Goal: Information Seeking & Learning: Learn about a topic

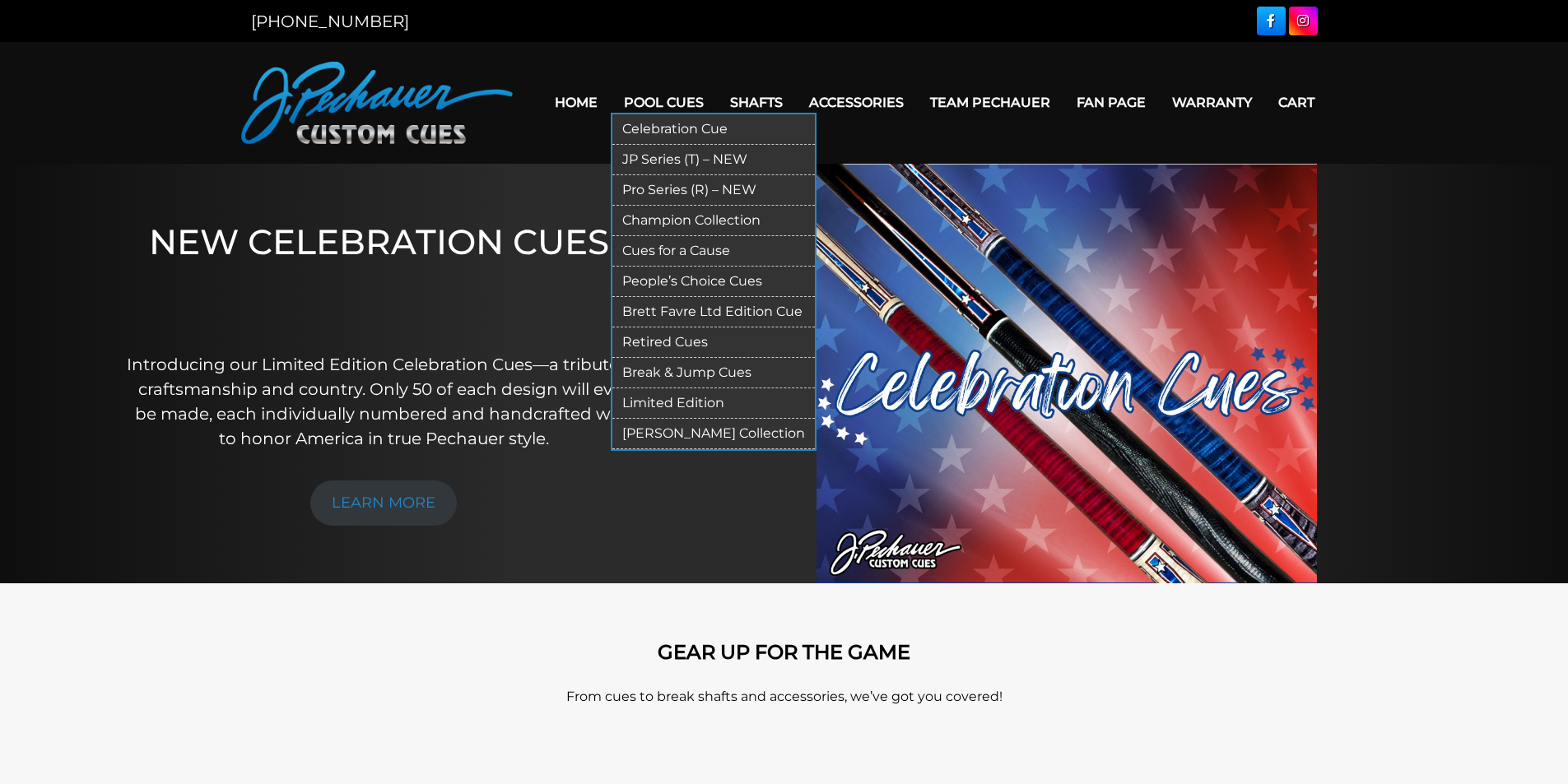
click at [677, 166] on link "JP Series (T) – NEW" at bounding box center [713, 159] width 203 height 30
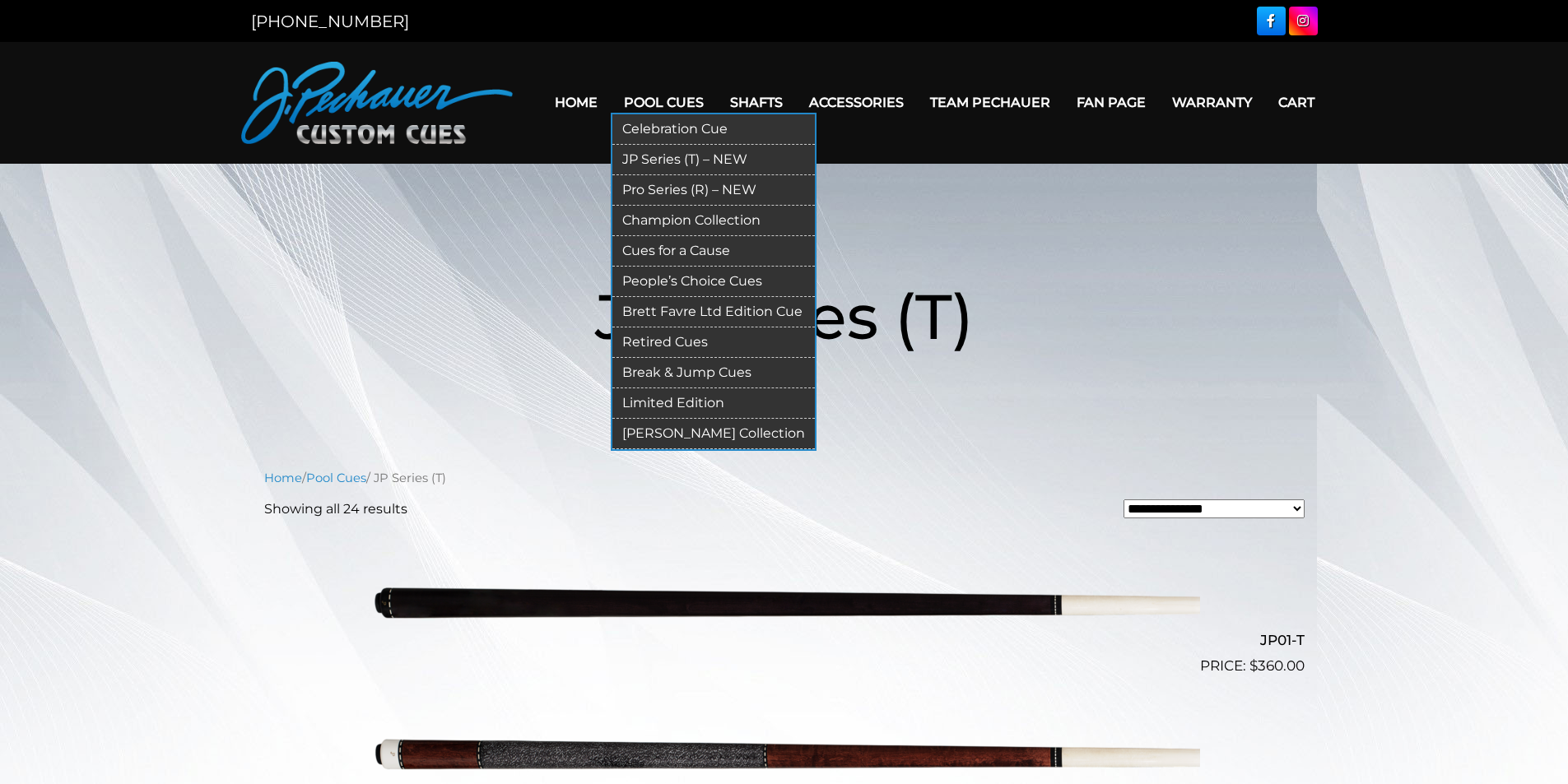
click at [670, 340] on link "Retired Cues" at bounding box center [713, 342] width 203 height 30
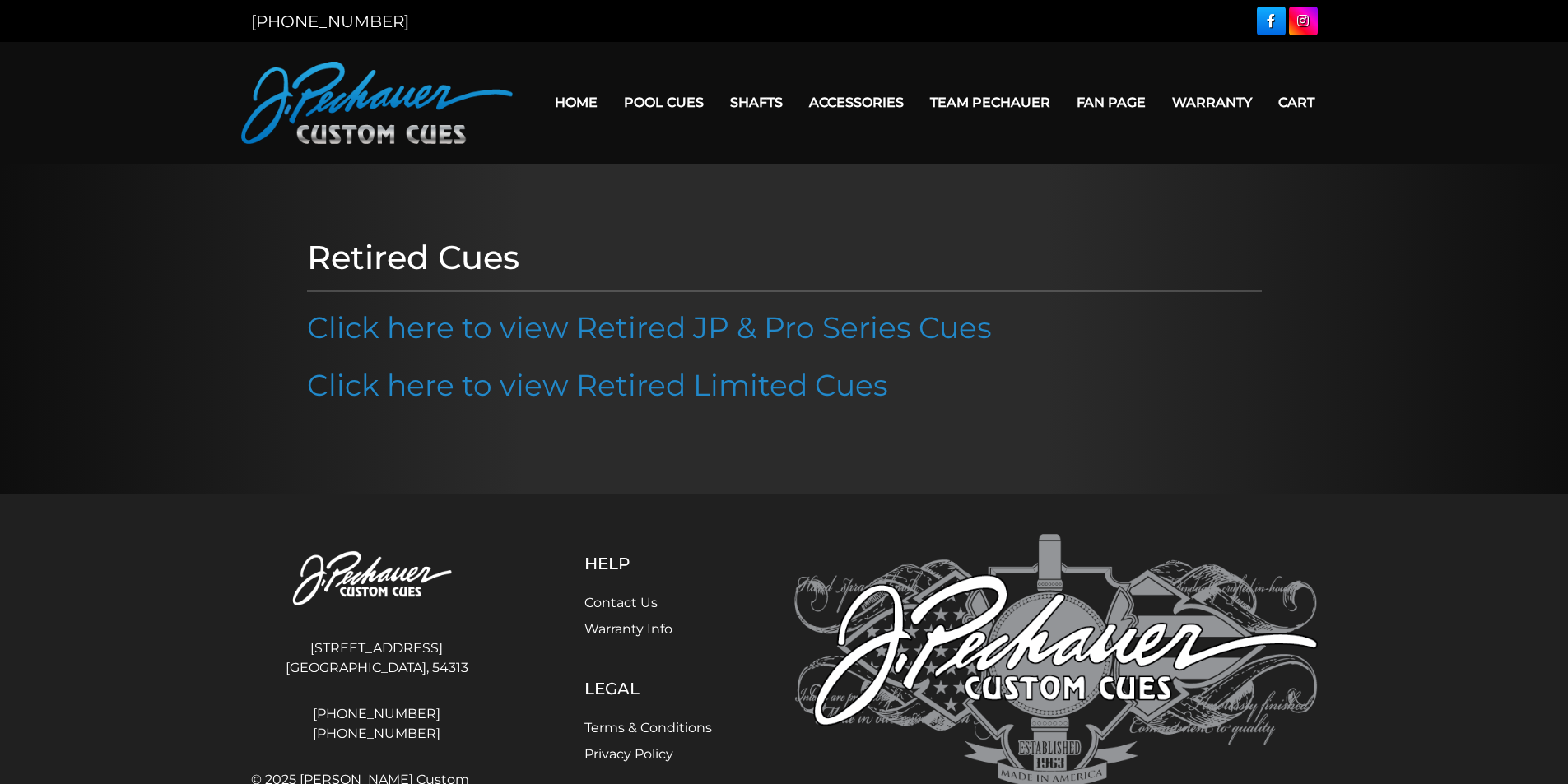
scroll to position [84, 0]
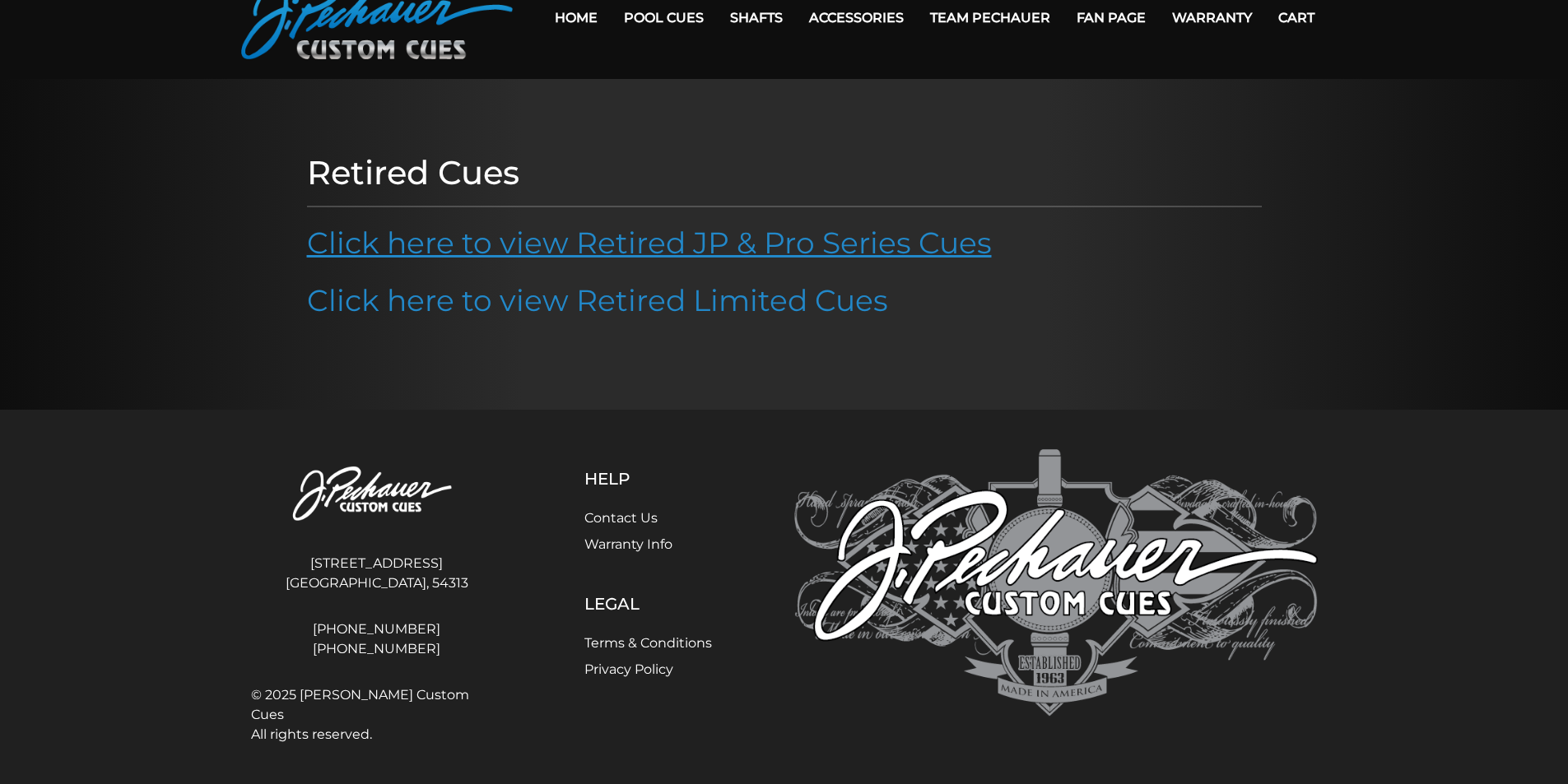
click at [737, 234] on link "Click here to view Retired JP & Pro Series Cues" at bounding box center [649, 242] width 685 height 36
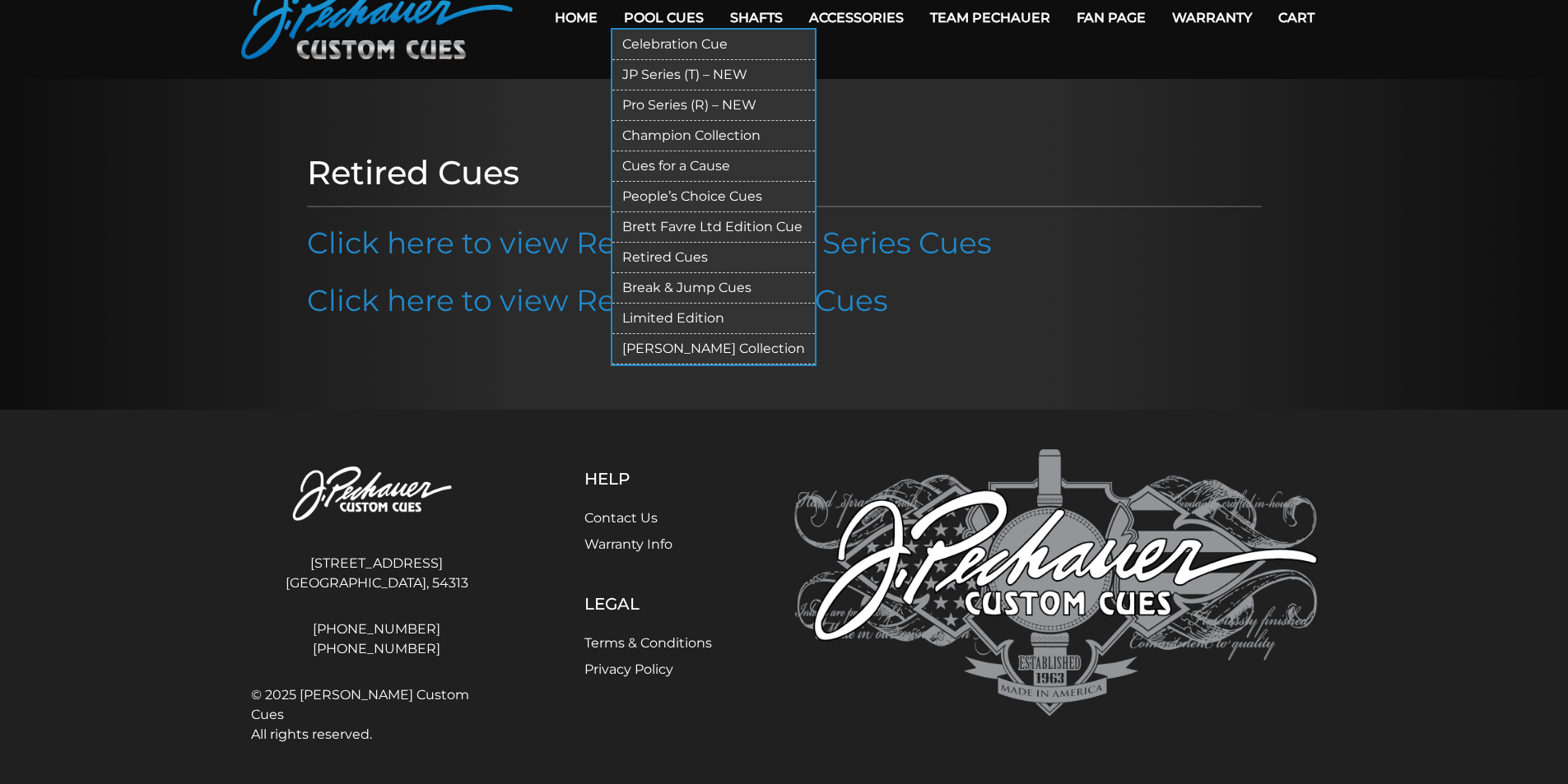
click at [673, 105] on link "Pro Series (R) – NEW" at bounding box center [713, 105] width 203 height 30
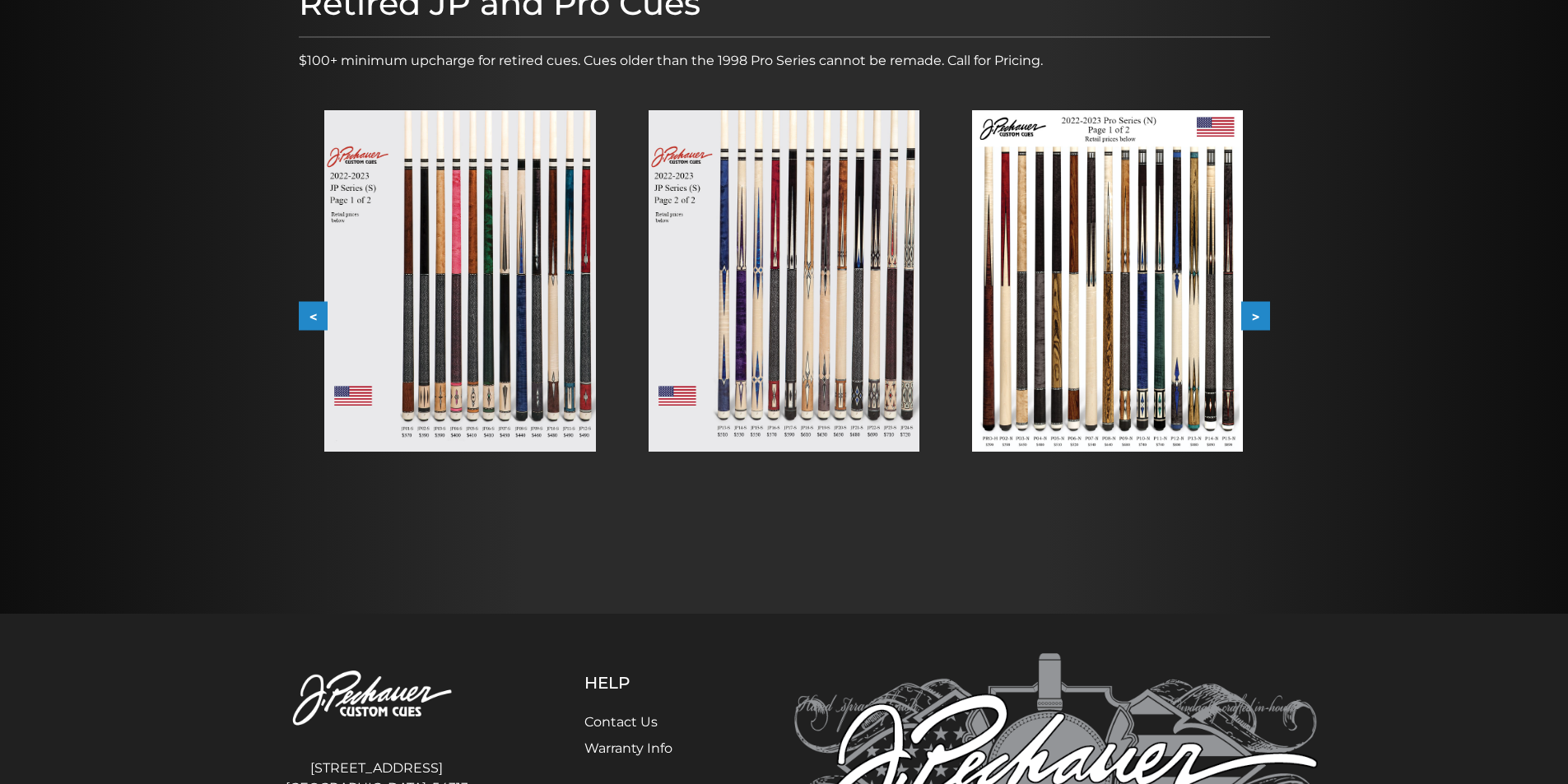
scroll to position [247, 0]
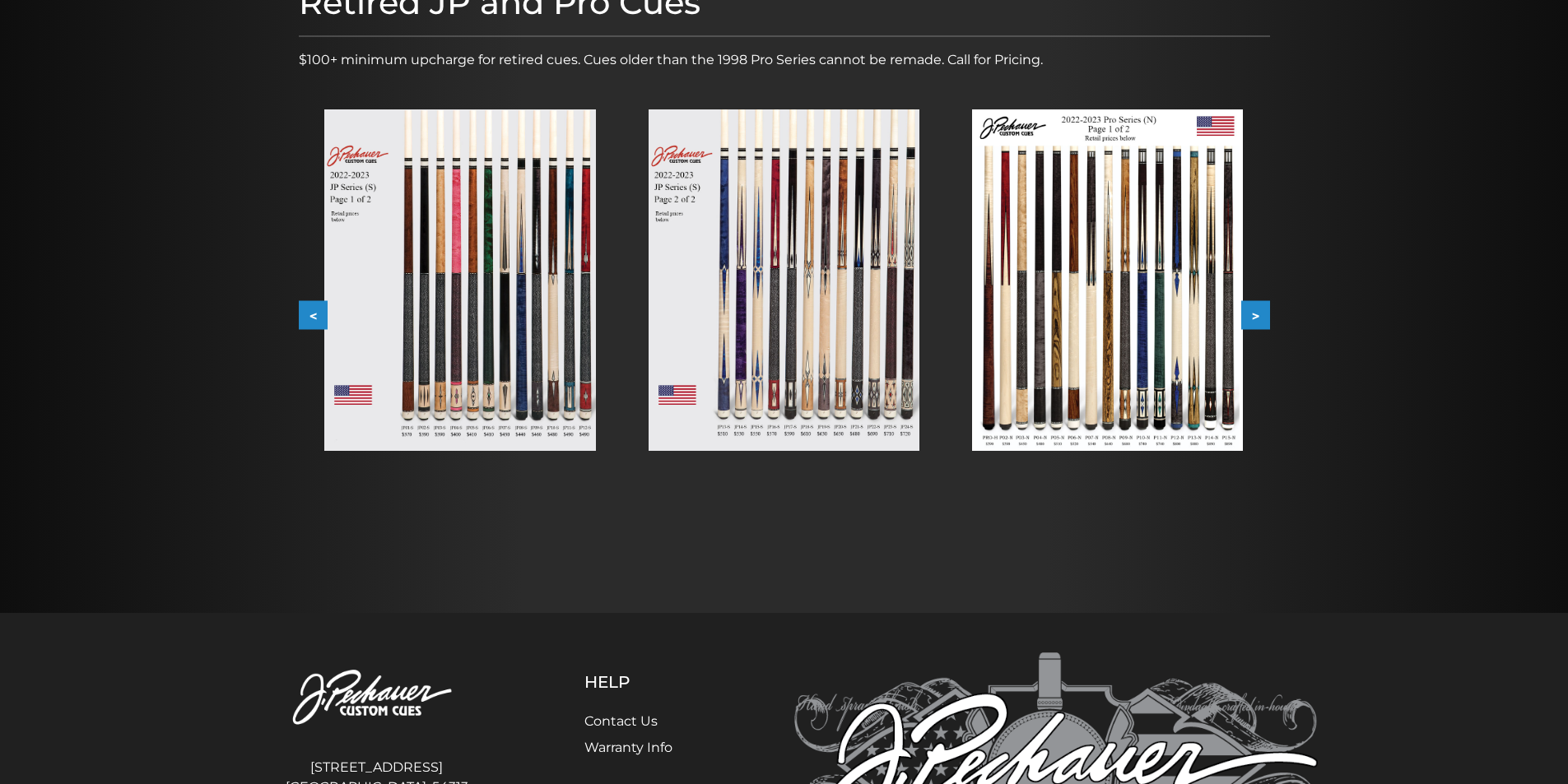
click at [1254, 312] on button ">" at bounding box center [1256, 316] width 29 height 29
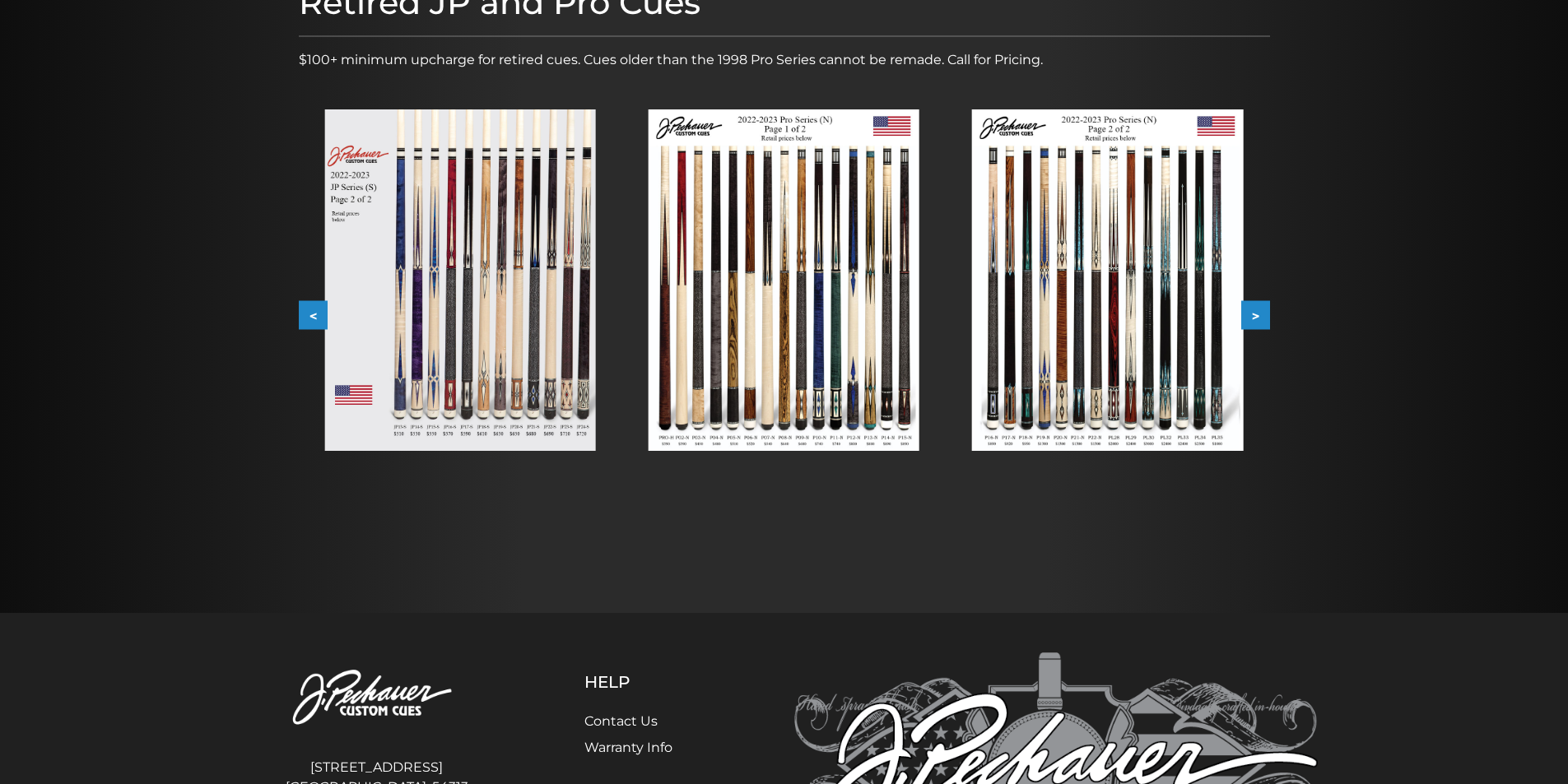
click at [1247, 308] on button ">" at bounding box center [1256, 316] width 29 height 29
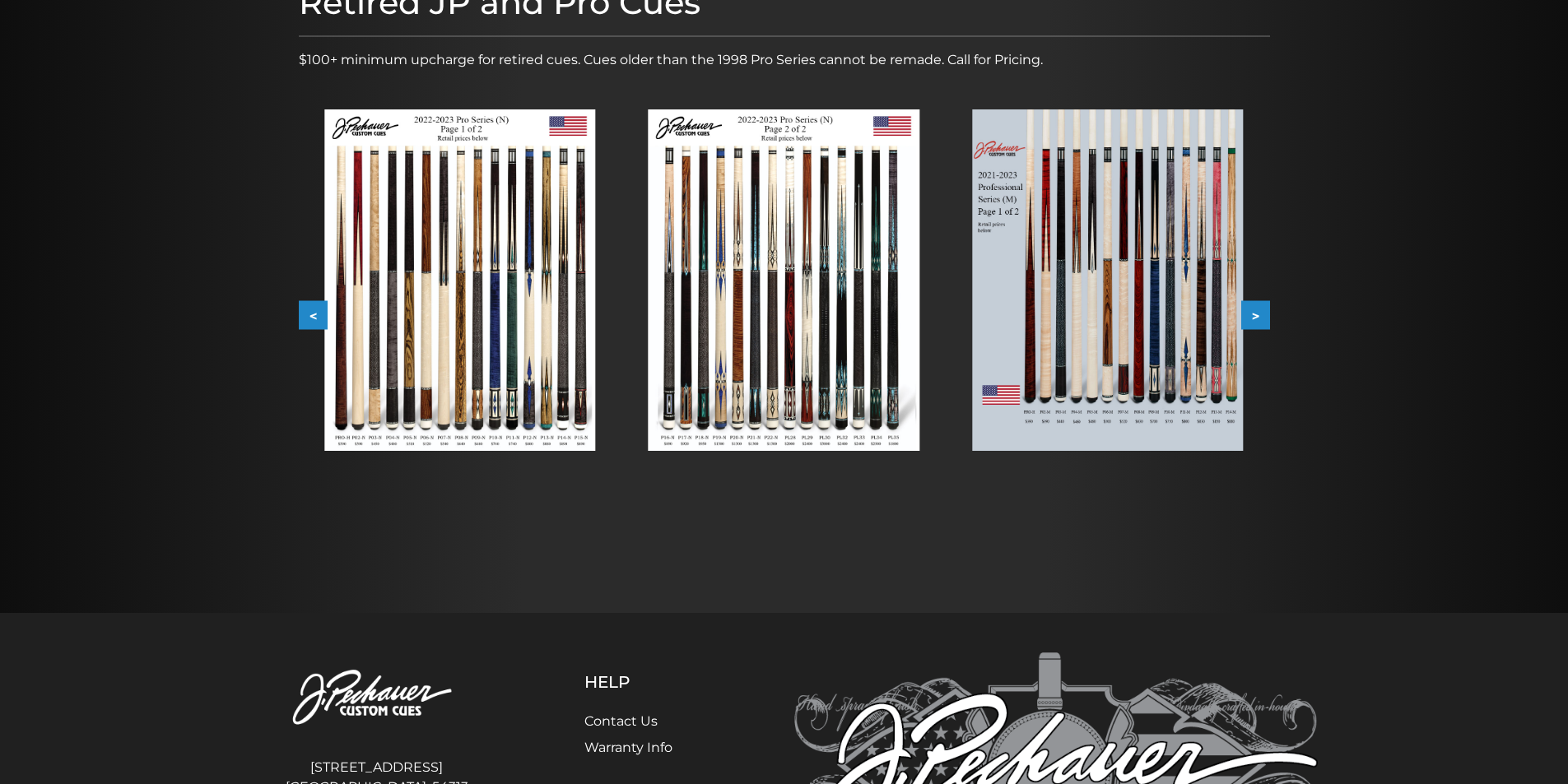
click at [1252, 308] on button ">" at bounding box center [1256, 316] width 29 height 29
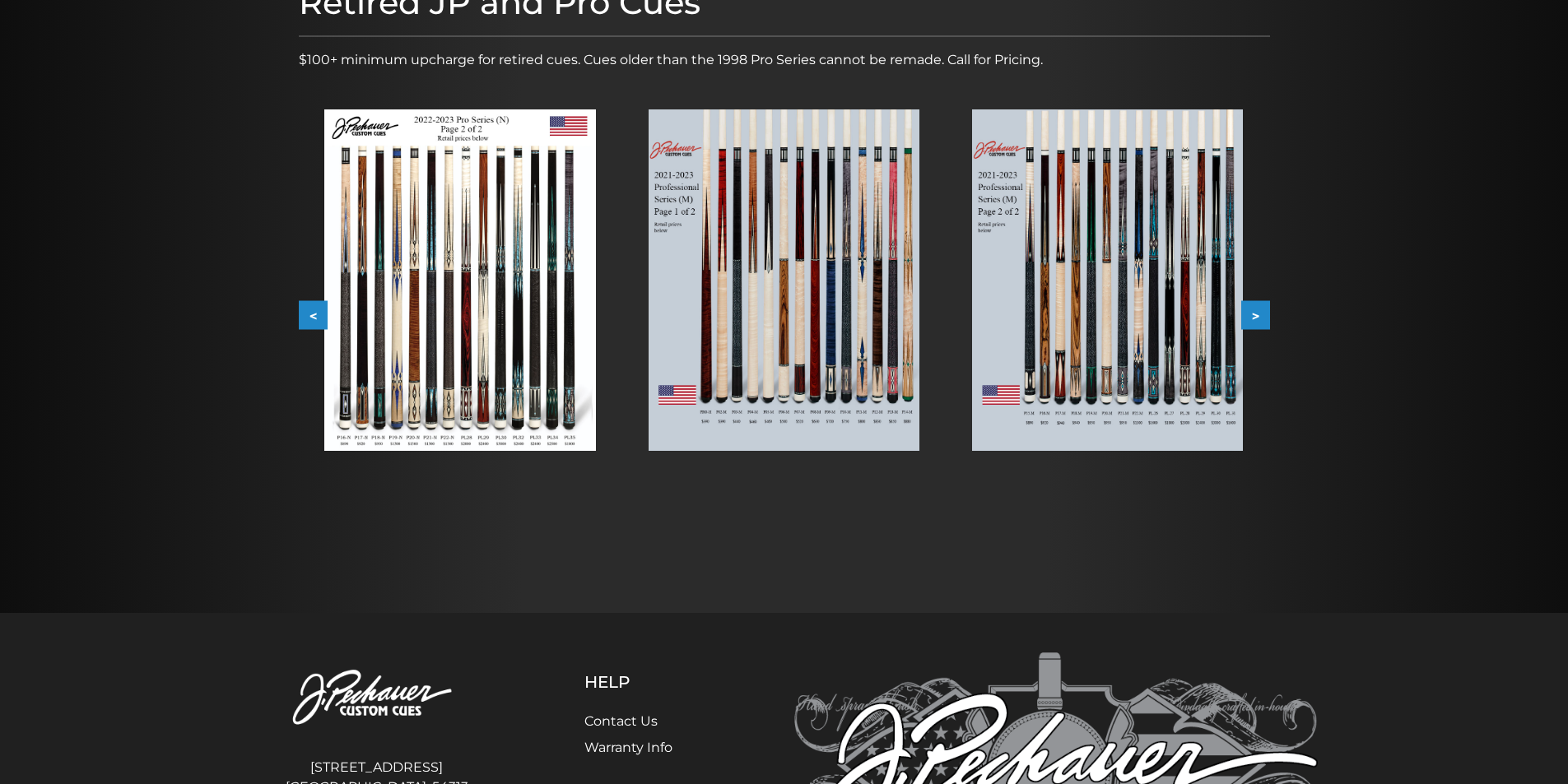
click at [1253, 308] on button ">" at bounding box center [1256, 316] width 29 height 29
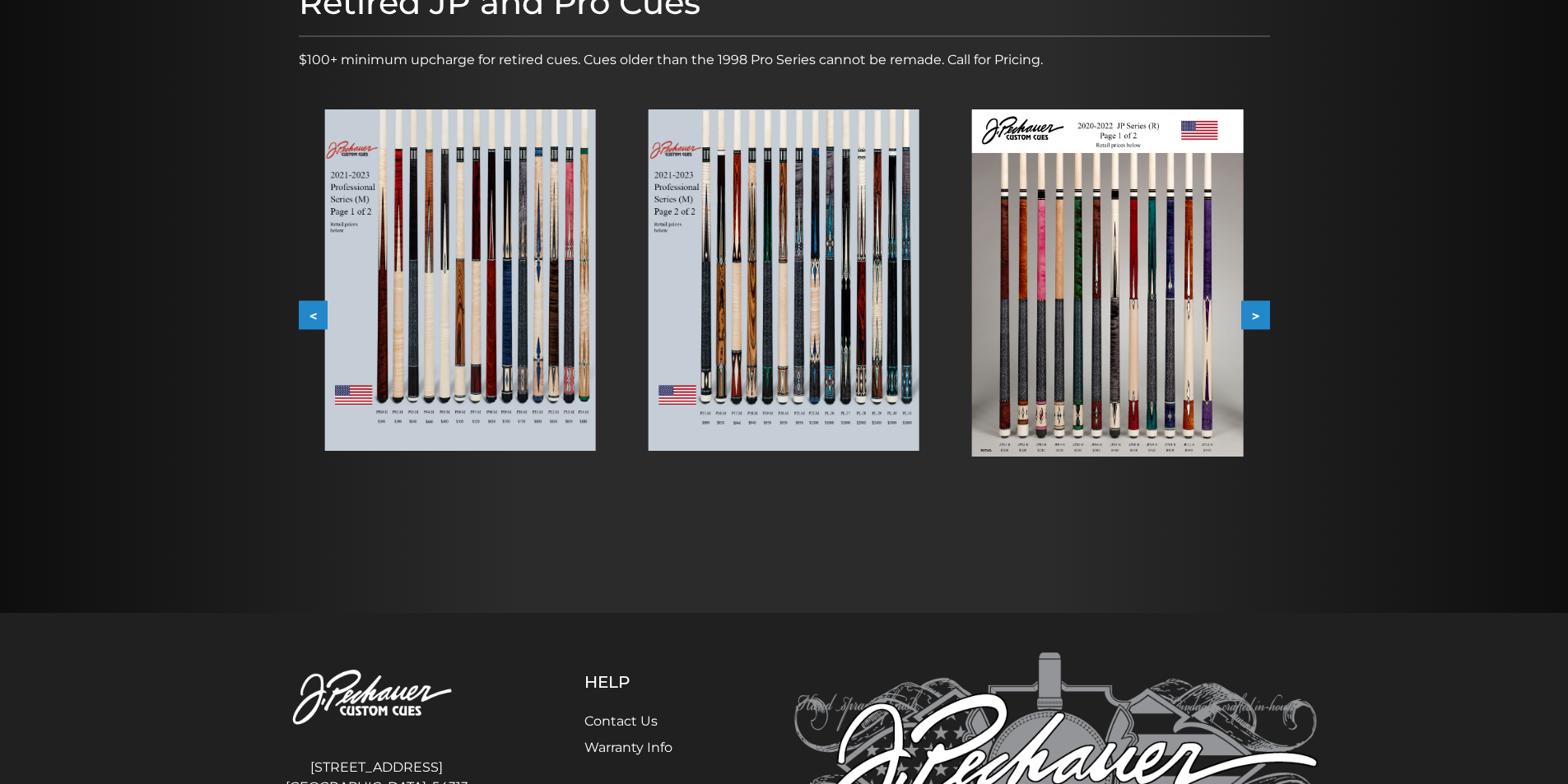
click at [1253, 308] on button ">" at bounding box center [1256, 316] width 29 height 29
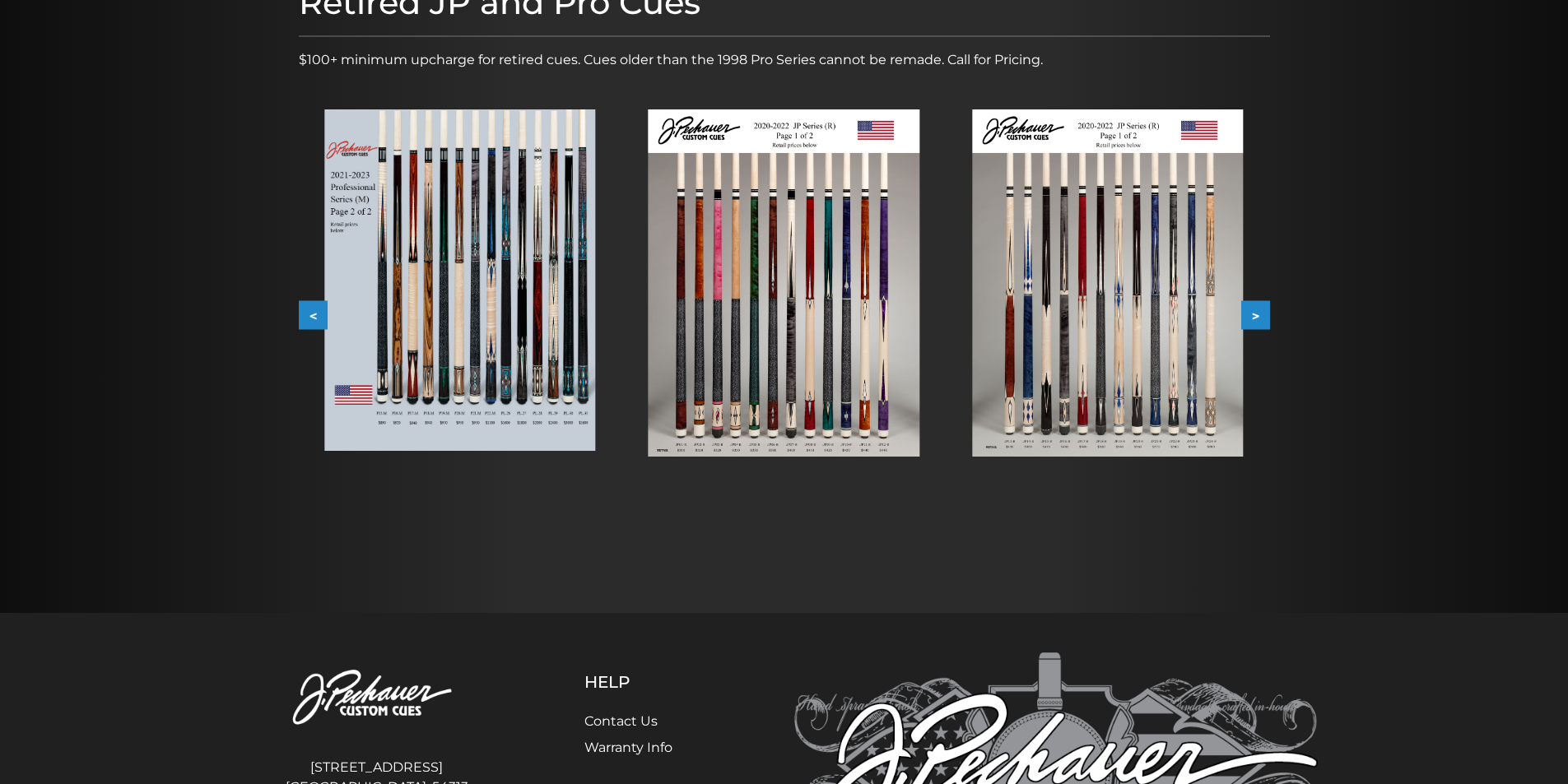
click at [1108, 334] on img at bounding box center [1107, 283] width 270 height 347
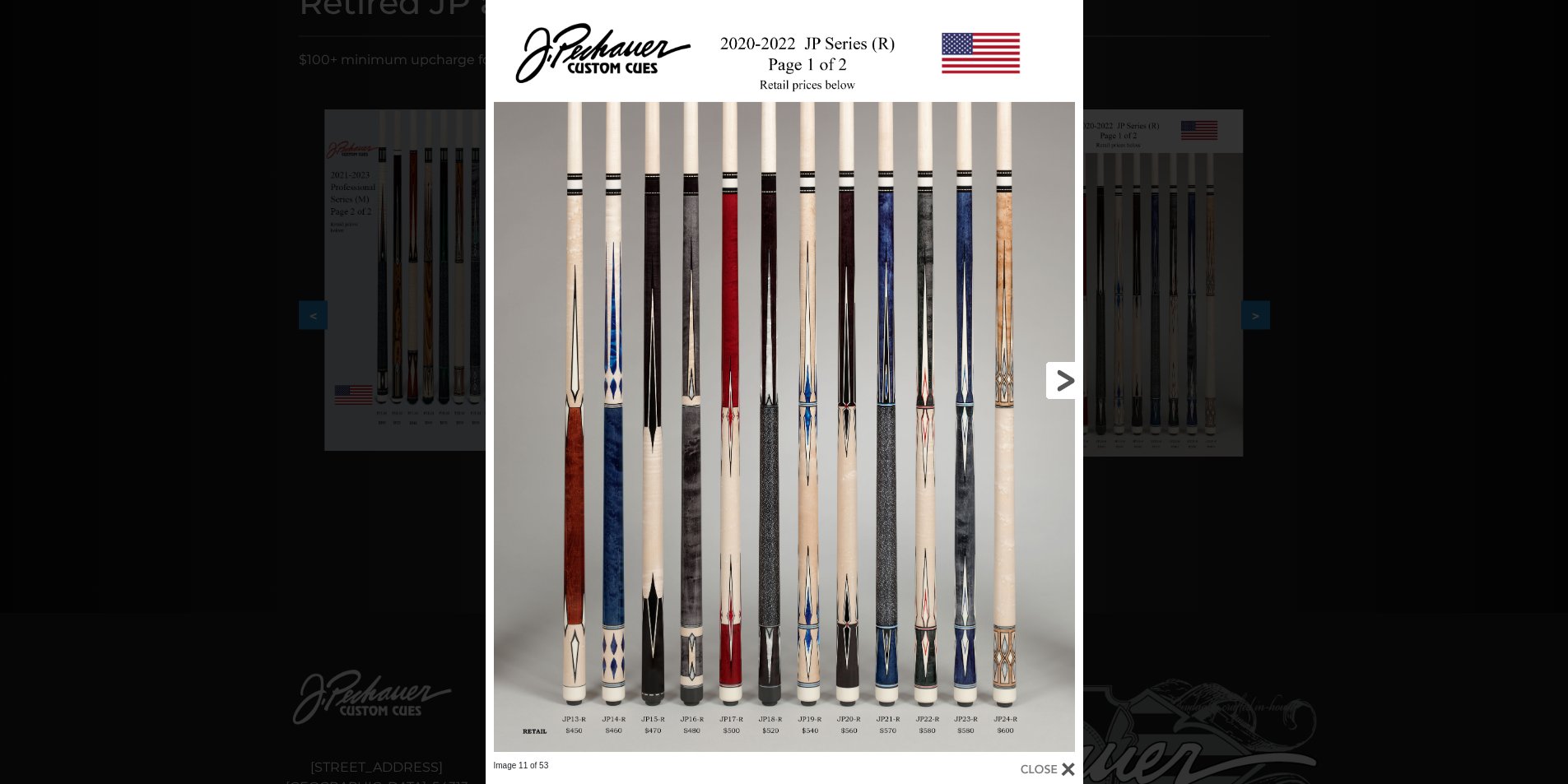
click at [862, 347] on link at bounding box center [949, 380] width 269 height 761
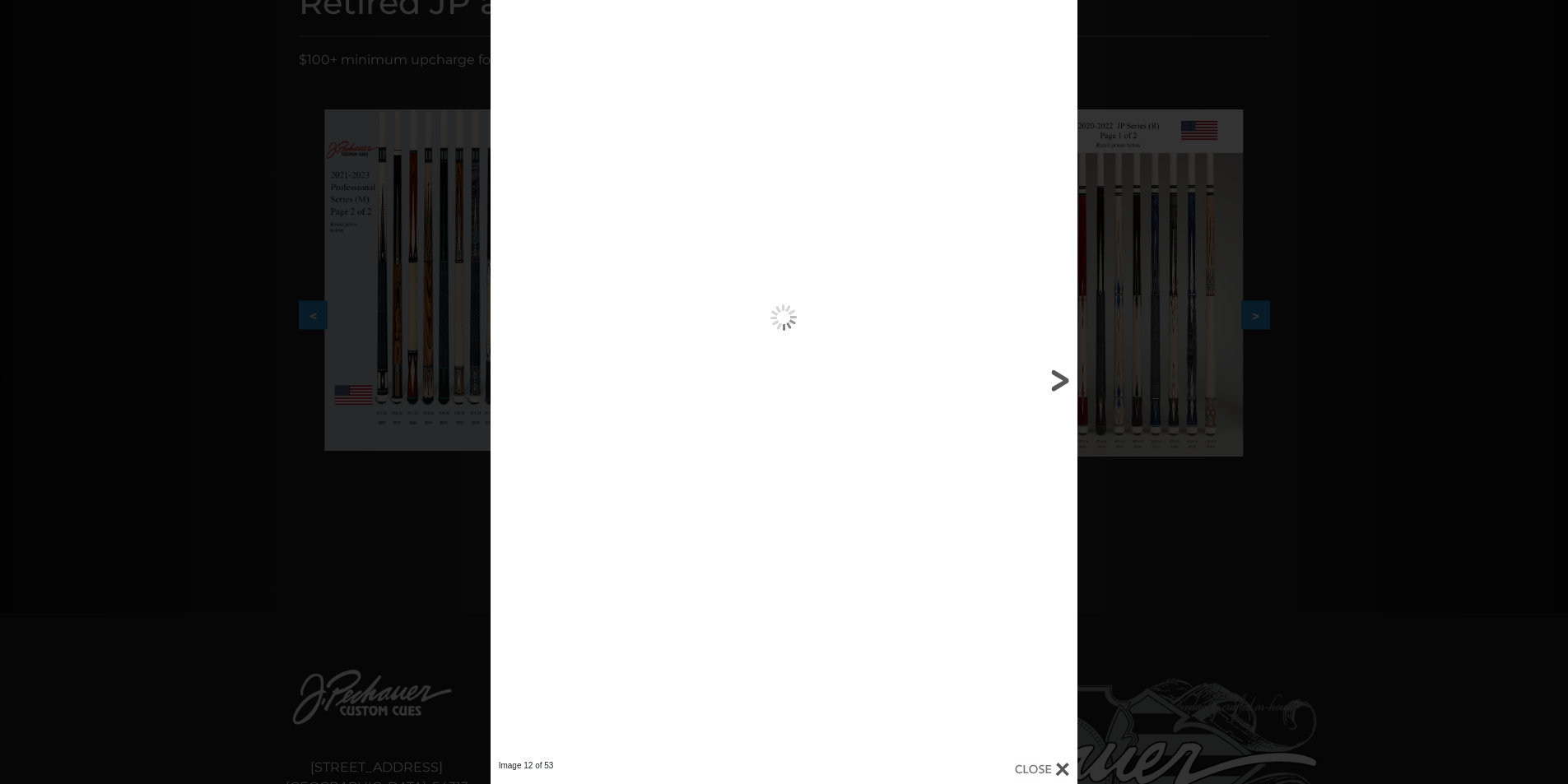
click at [862, 347] on link at bounding box center [945, 380] width 265 height 761
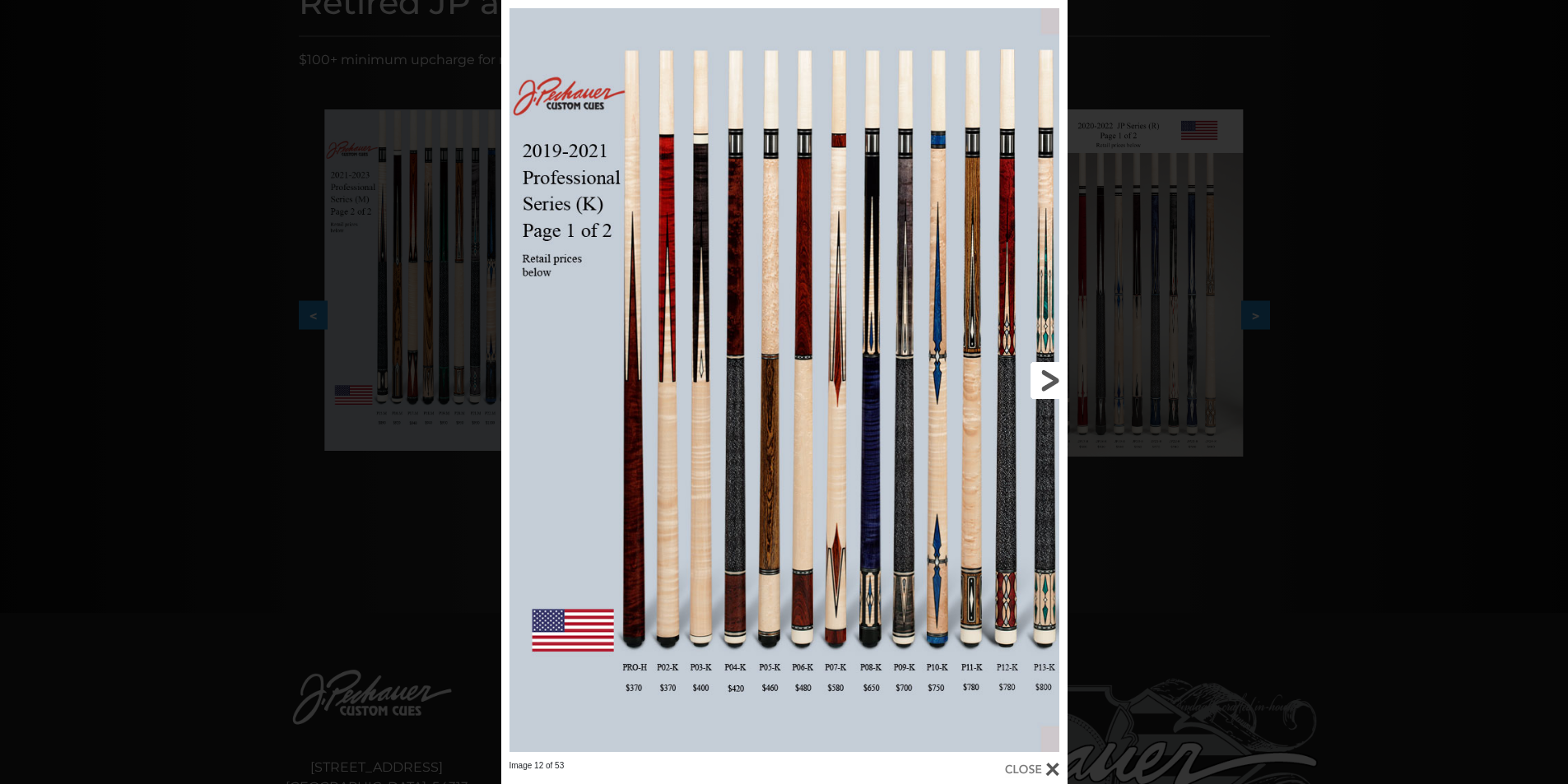
click at [1047, 375] on link at bounding box center [939, 380] width 255 height 761
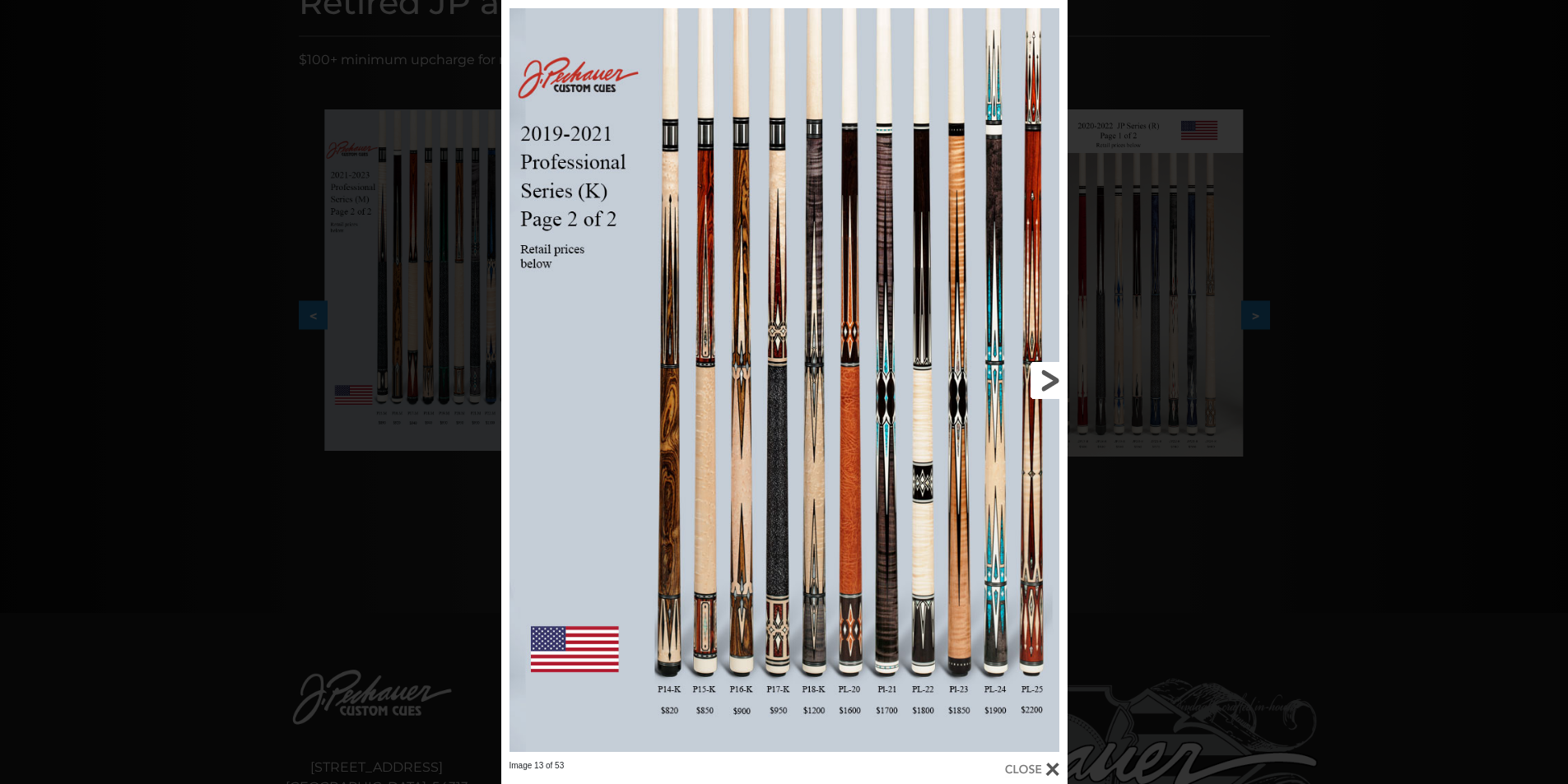
click at [1047, 373] on link at bounding box center [939, 380] width 255 height 761
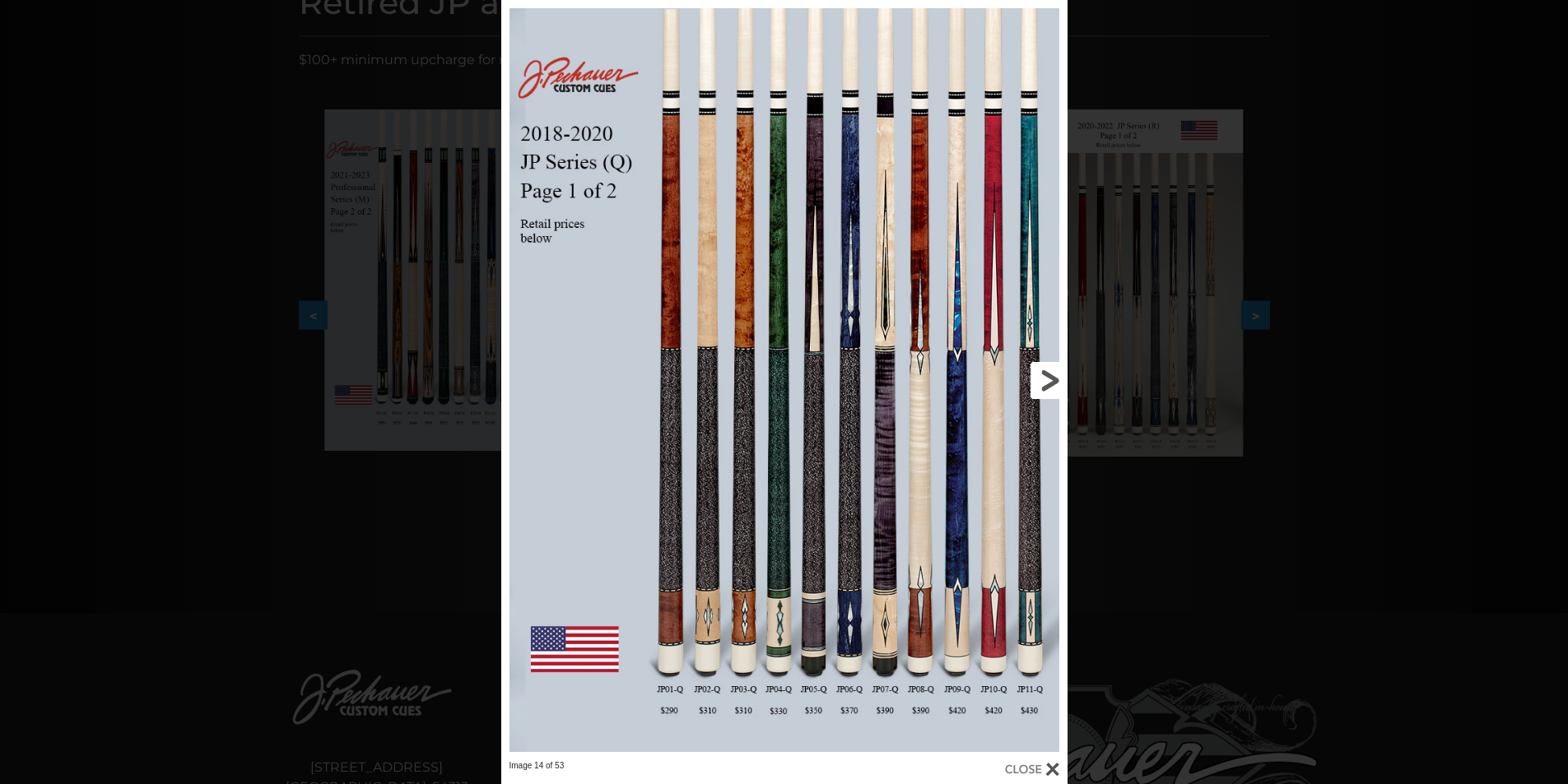
click at [1048, 369] on link at bounding box center [939, 380] width 255 height 761
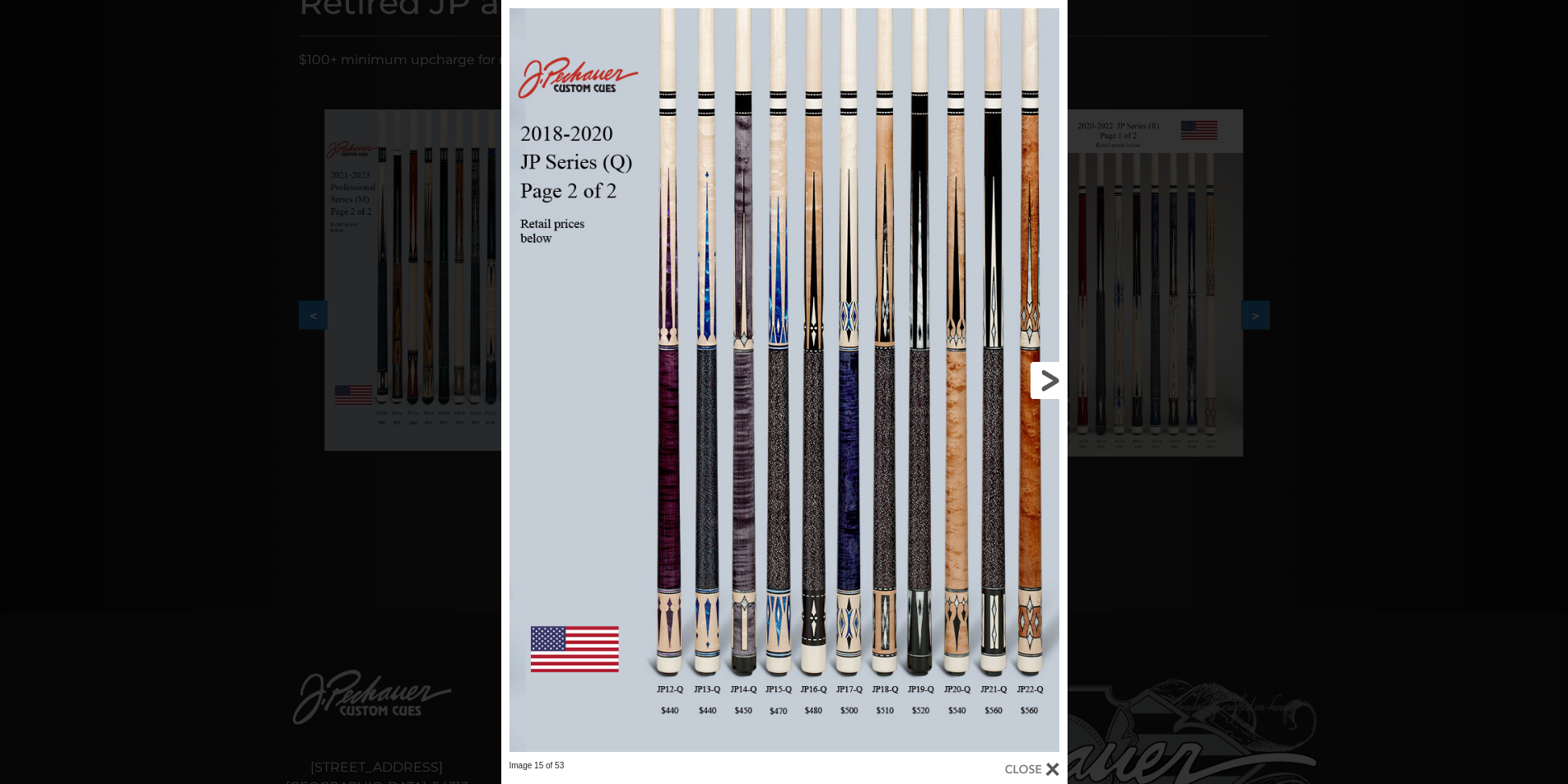
click at [1050, 367] on link at bounding box center [939, 380] width 255 height 761
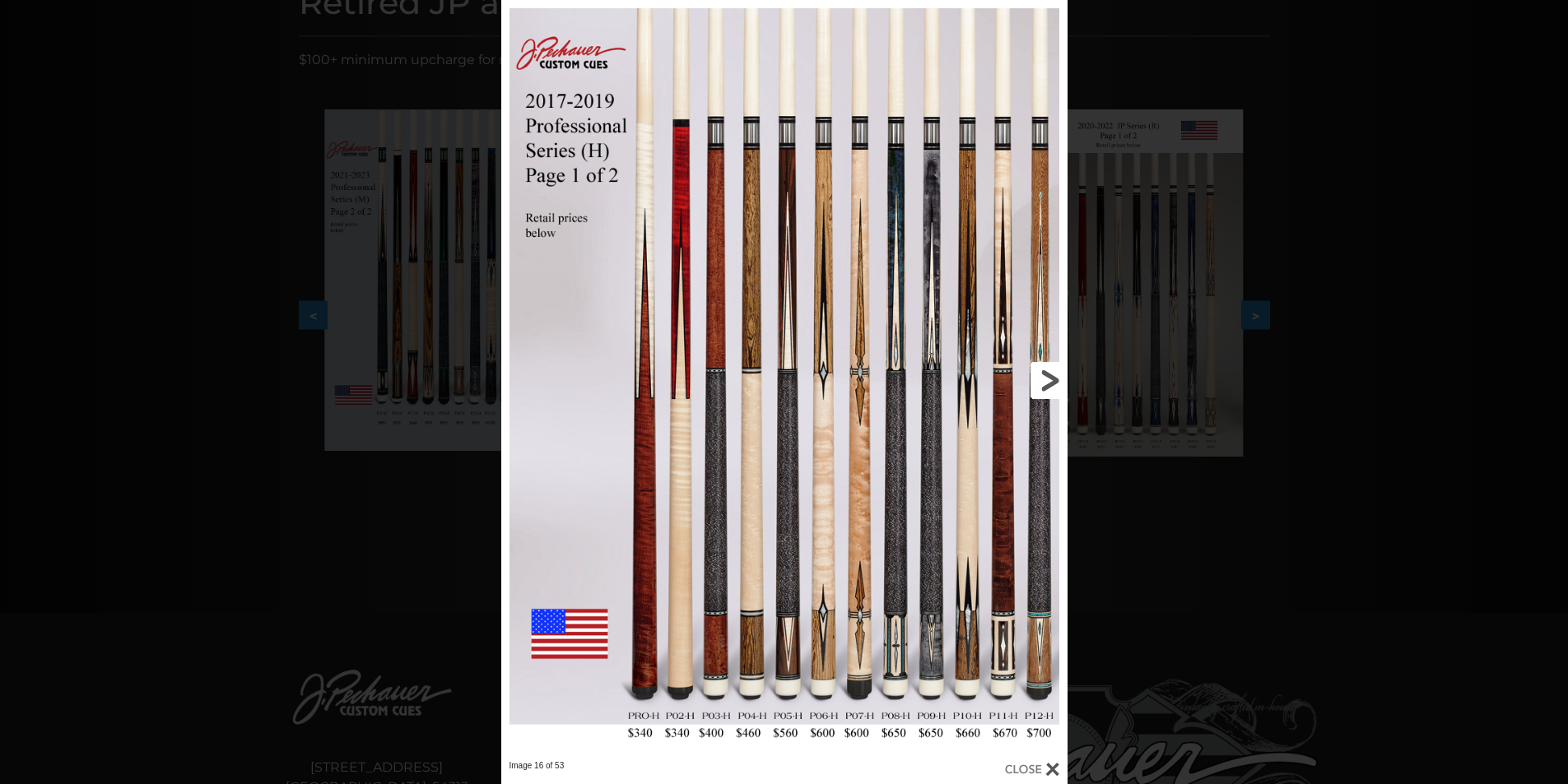
click at [1050, 366] on link at bounding box center [939, 380] width 255 height 761
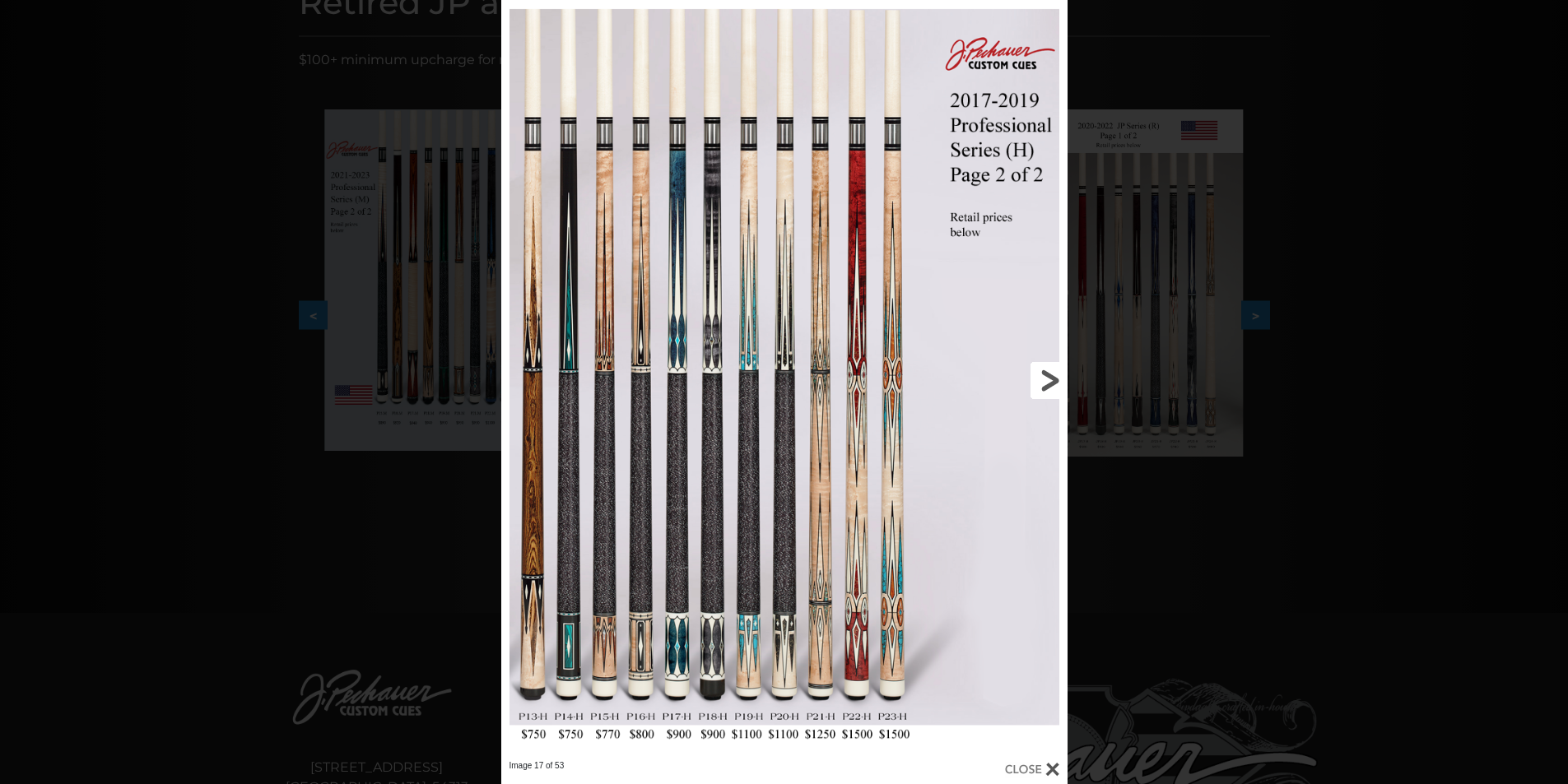
click at [1051, 364] on link at bounding box center [939, 380] width 255 height 761
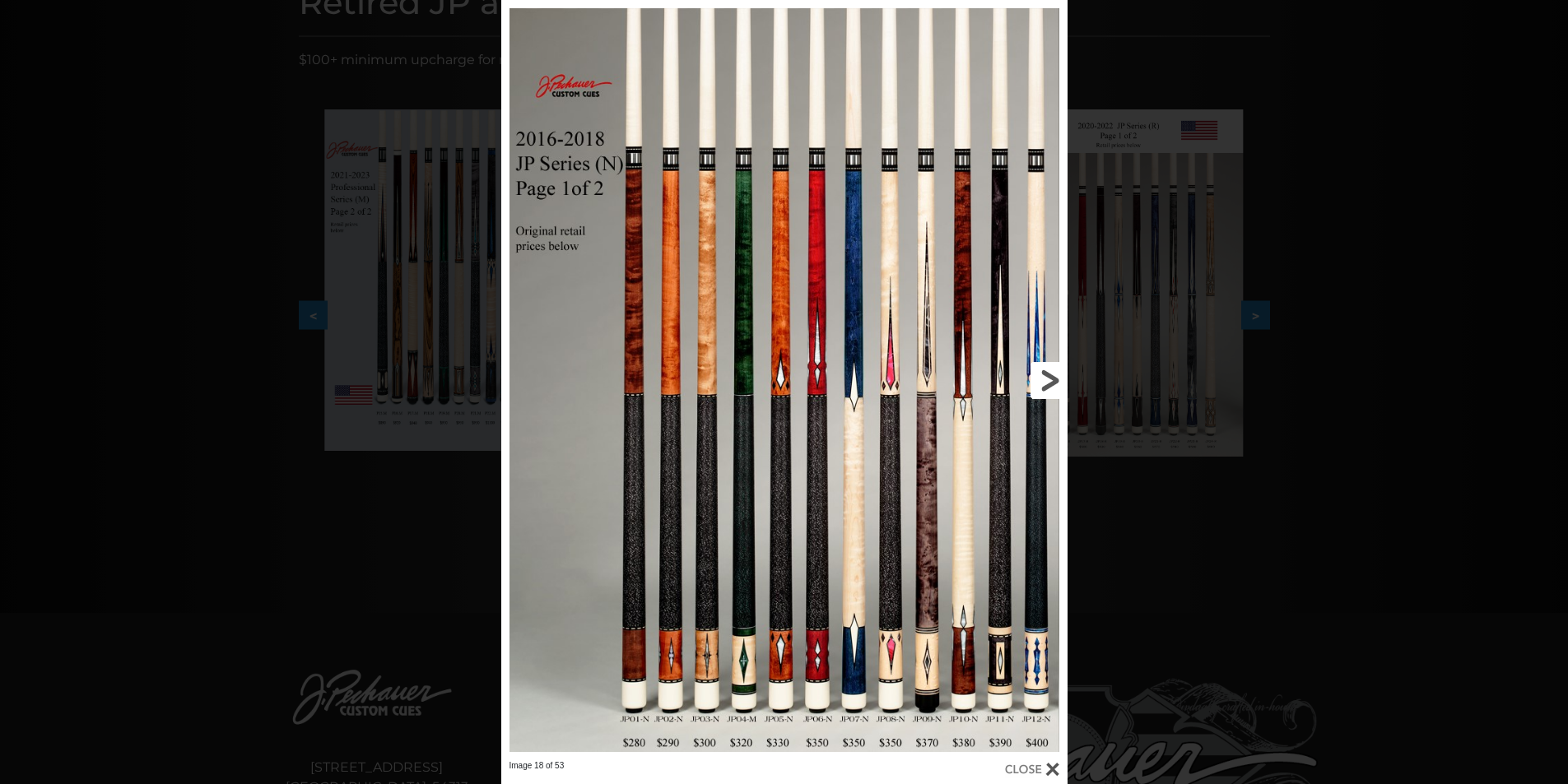
click at [1051, 363] on link at bounding box center [939, 380] width 255 height 761
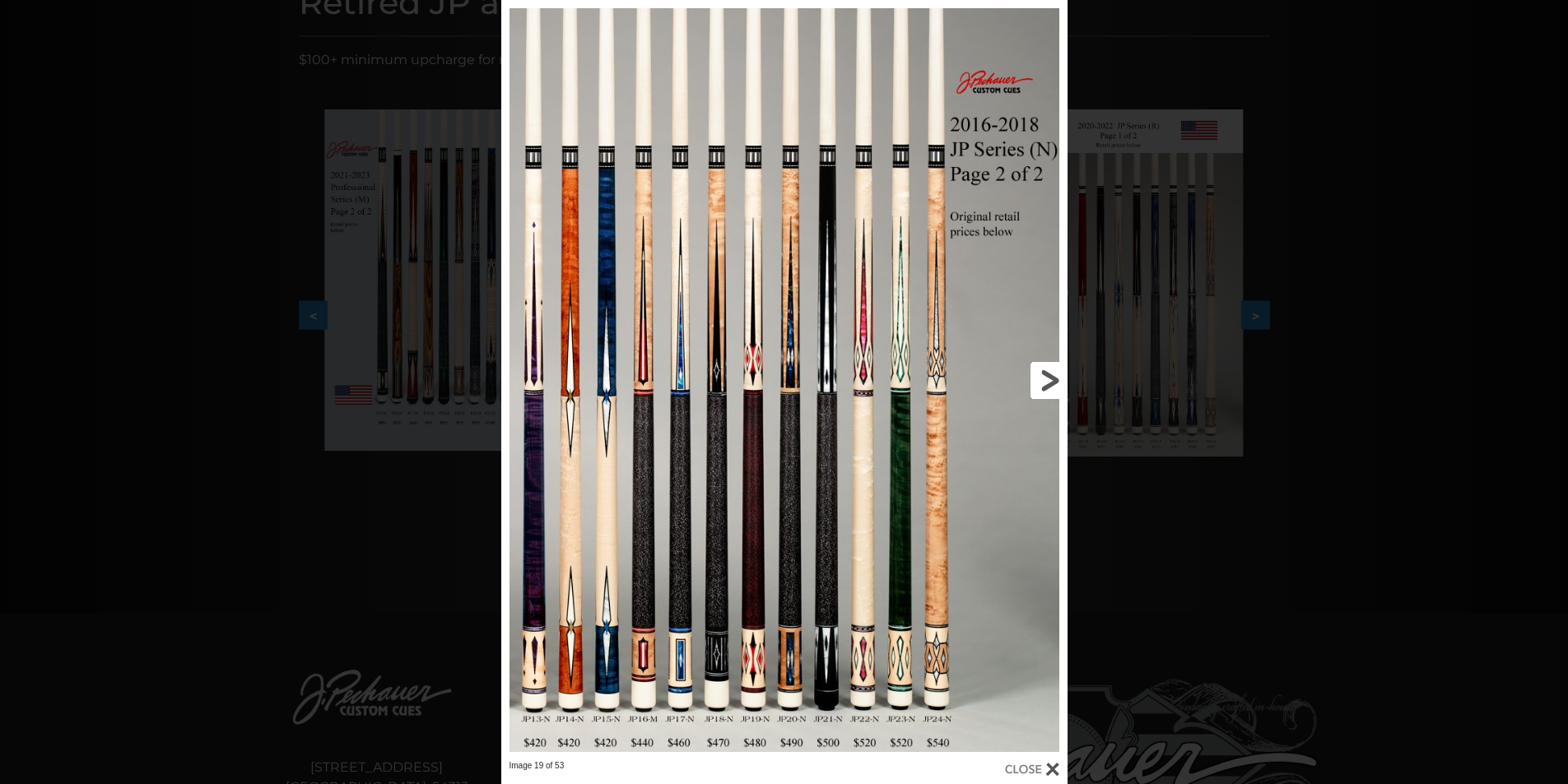
click at [1051, 363] on link at bounding box center [939, 380] width 255 height 761
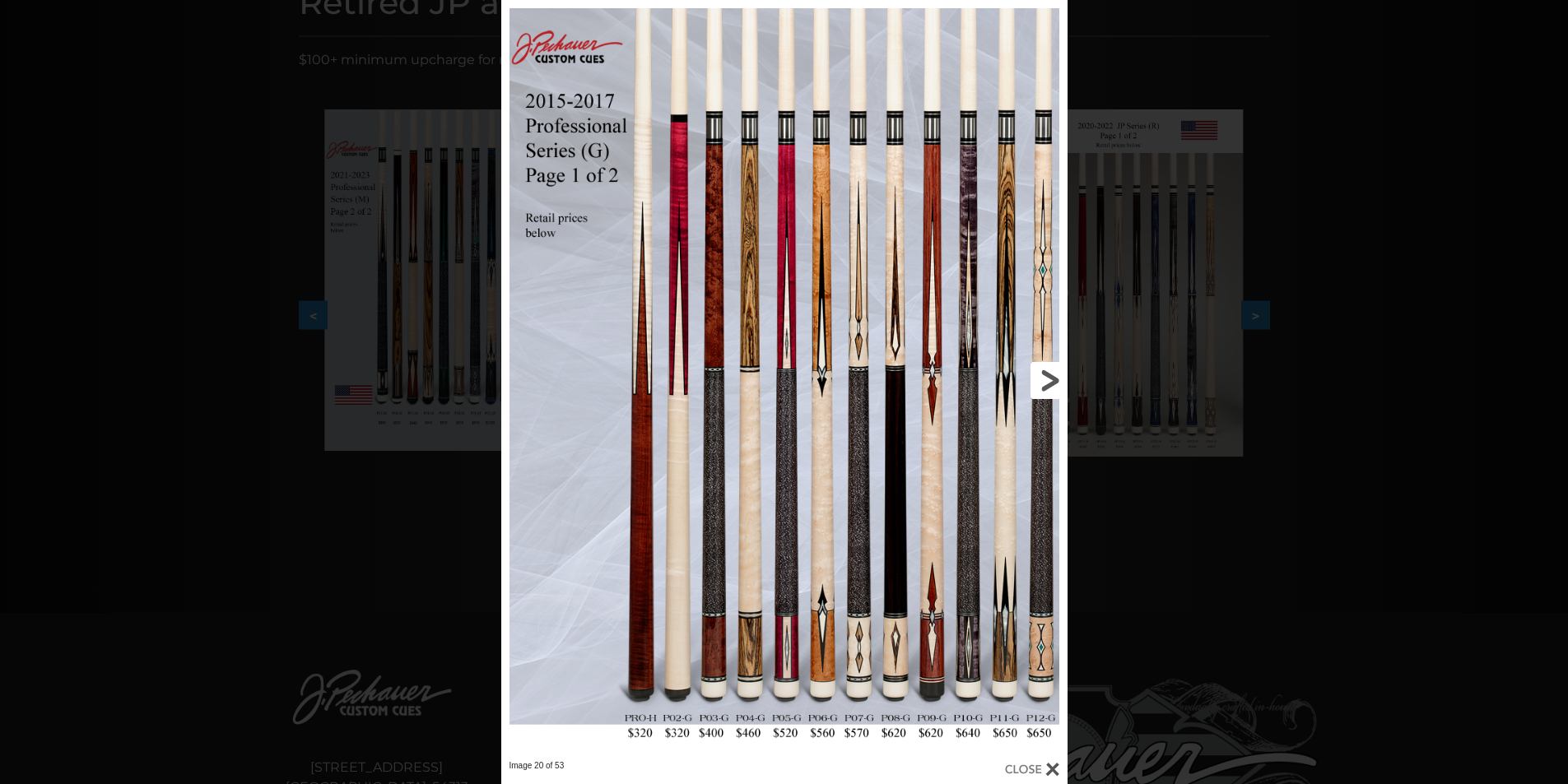
click at [1051, 363] on link at bounding box center [939, 380] width 255 height 761
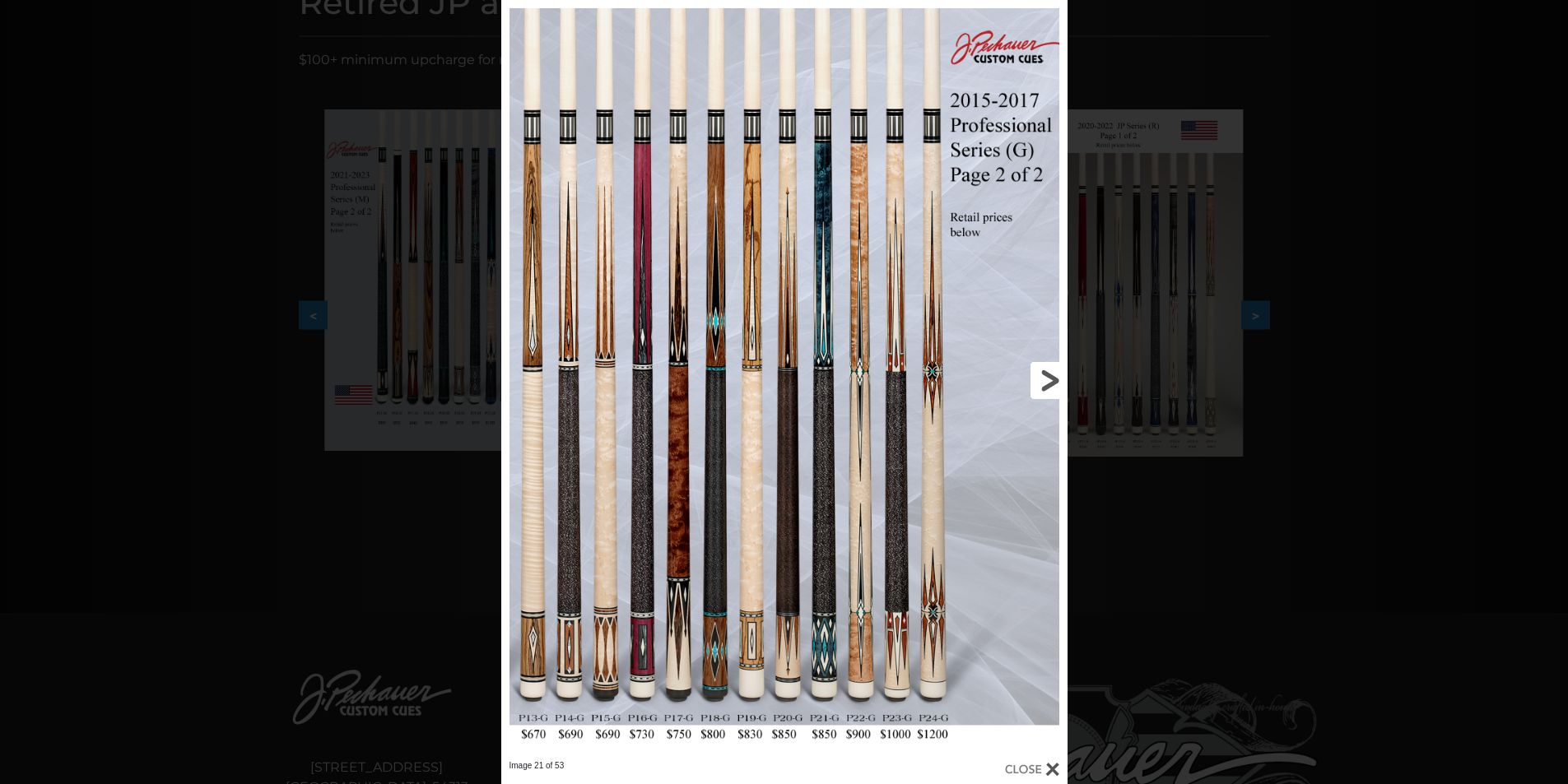
click at [1052, 362] on link at bounding box center [939, 380] width 255 height 761
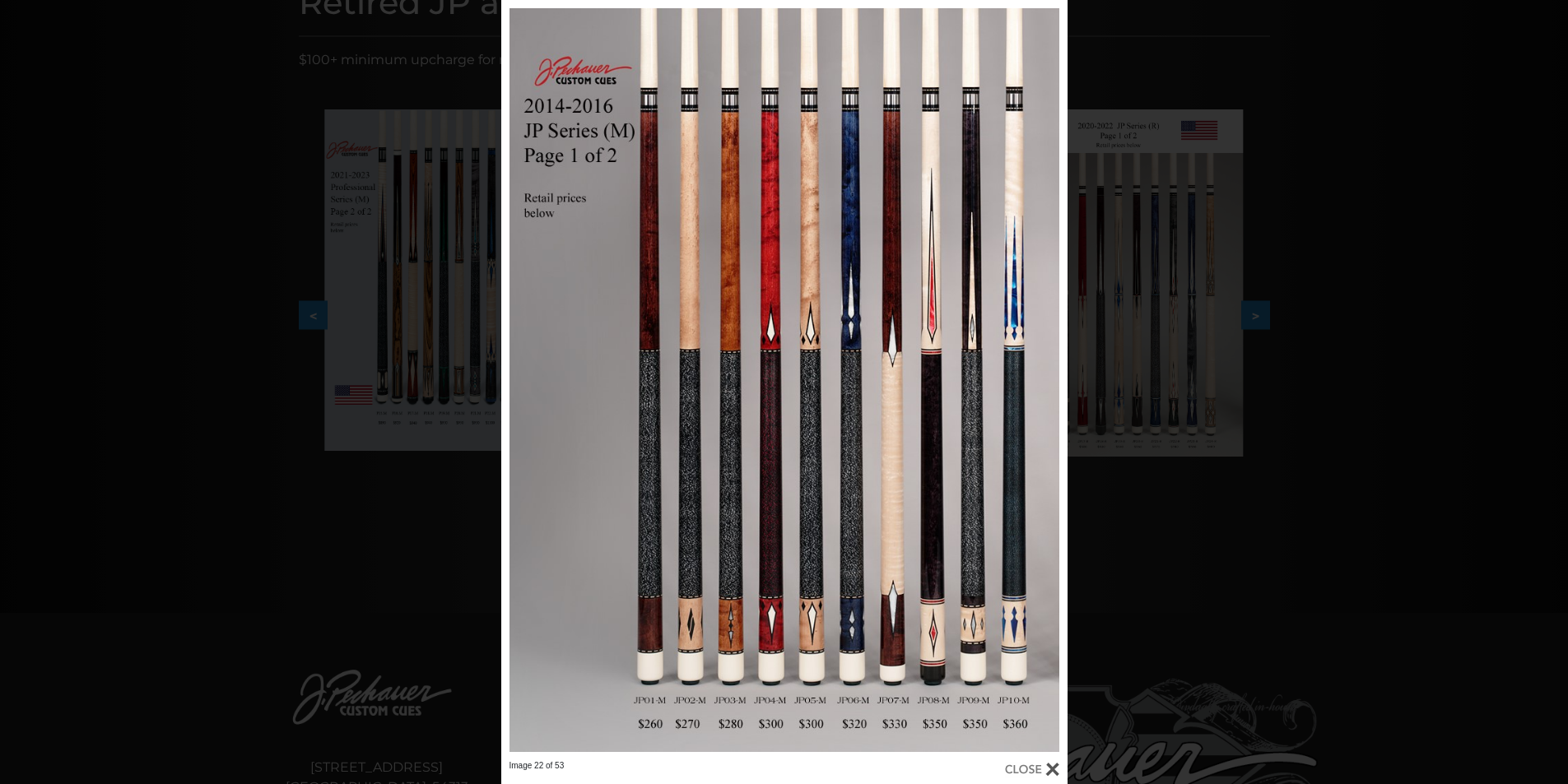
click at [456, 75] on div "Image 22 of 53" at bounding box center [784, 392] width 1568 height 784
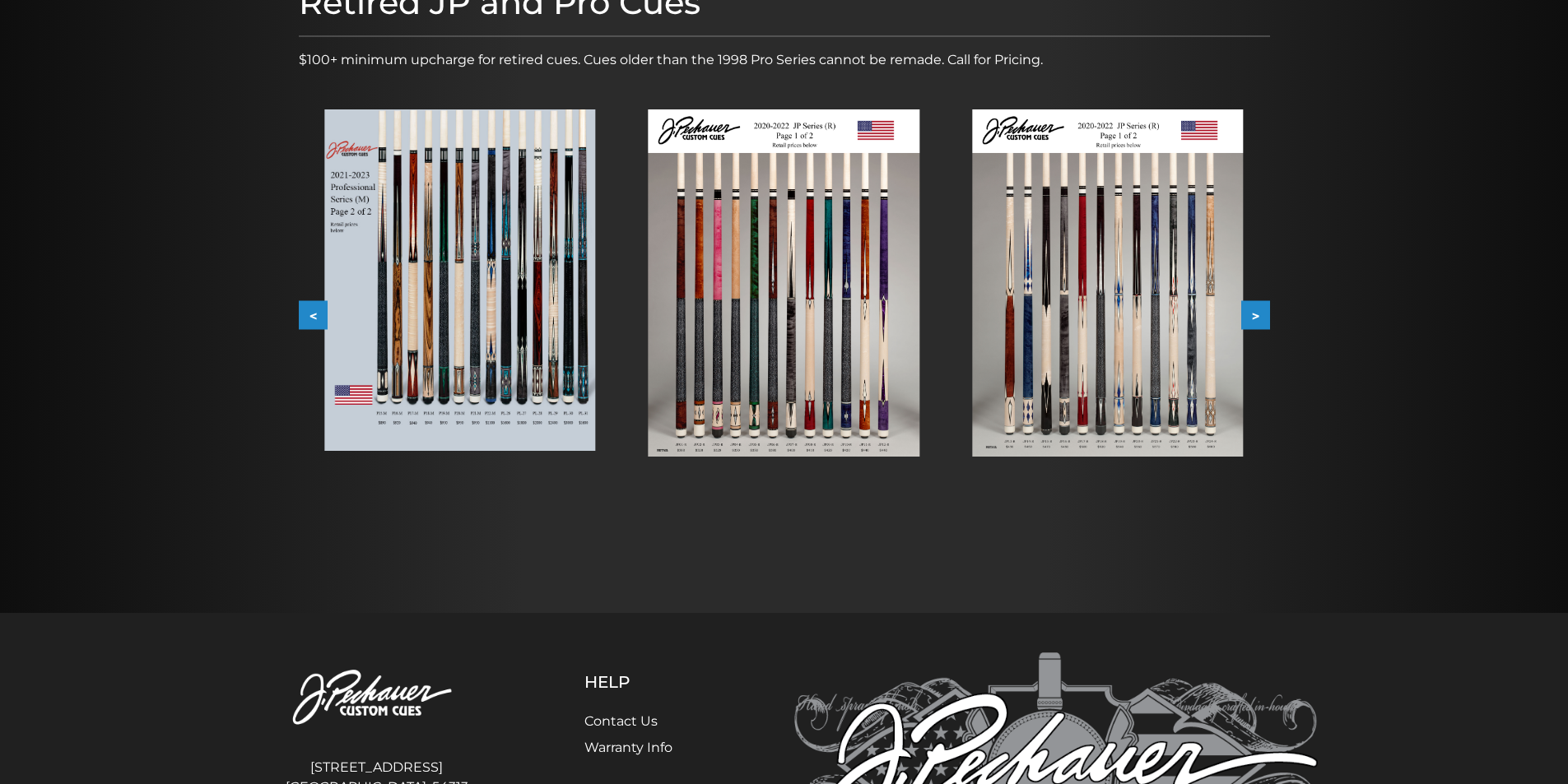
click at [1087, 310] on img at bounding box center [1107, 283] width 270 height 347
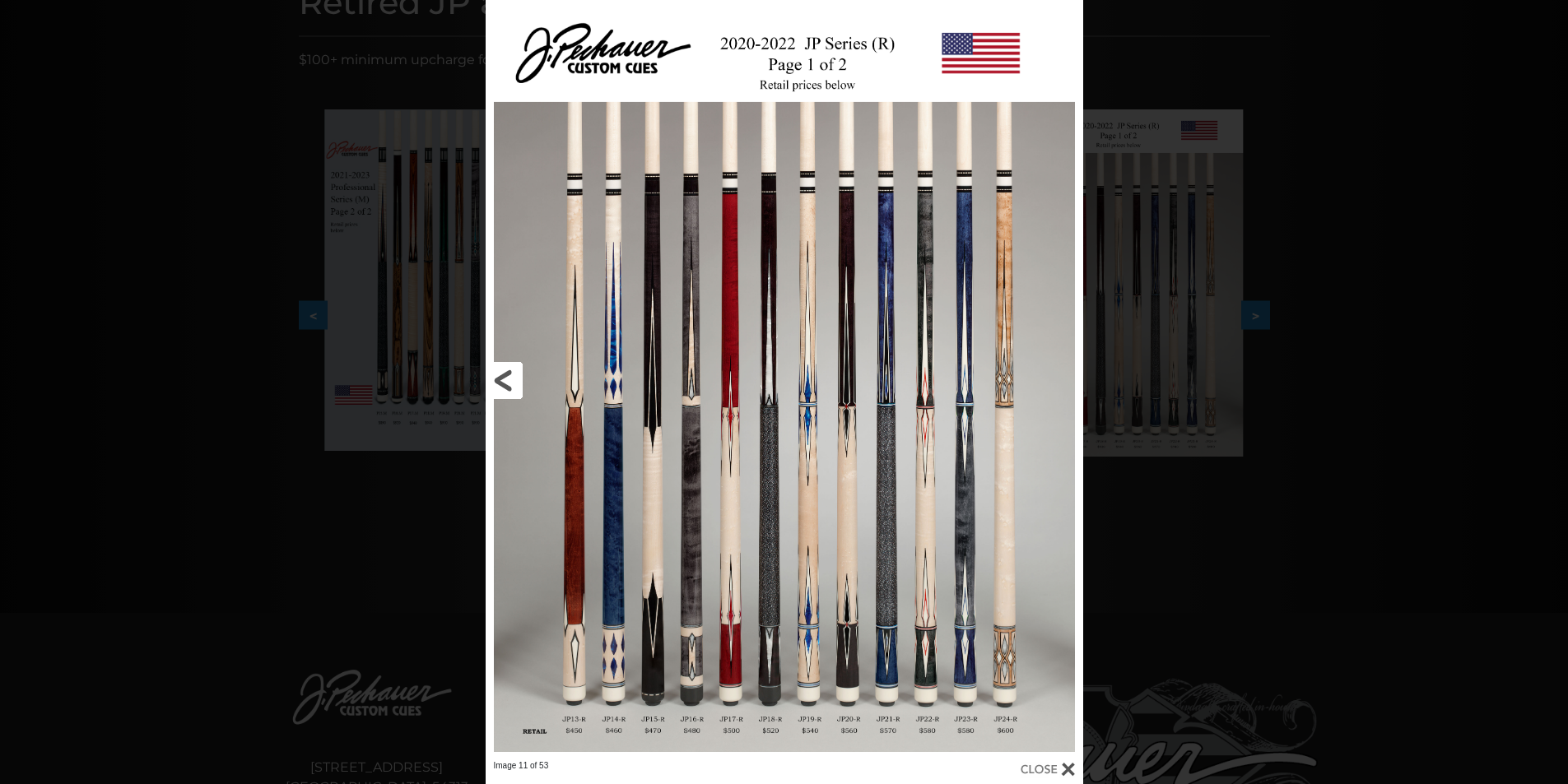
click at [713, 402] on link at bounding box center [620, 380] width 269 height 761
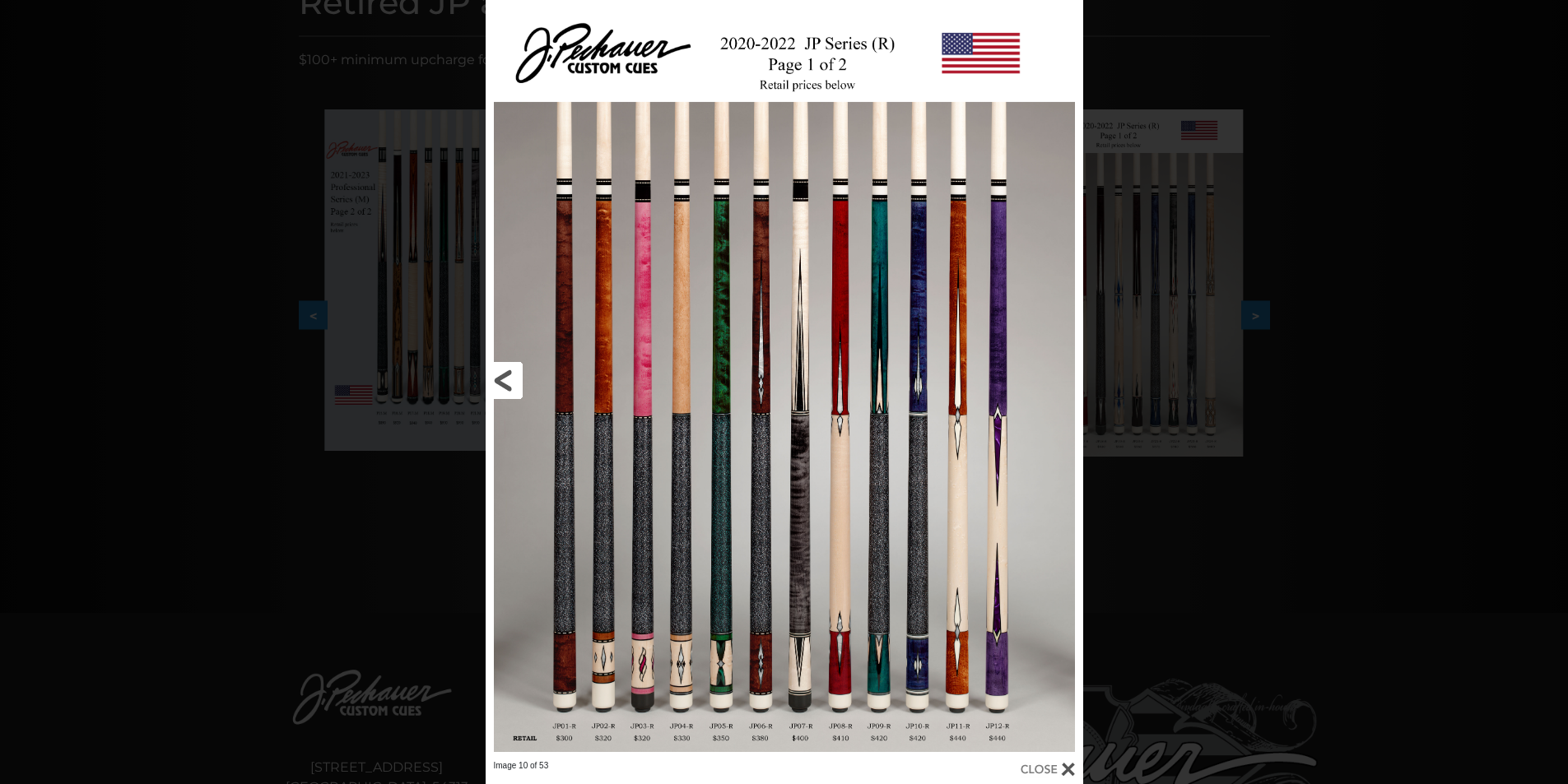
click at [507, 378] on link at bounding box center [620, 380] width 269 height 761
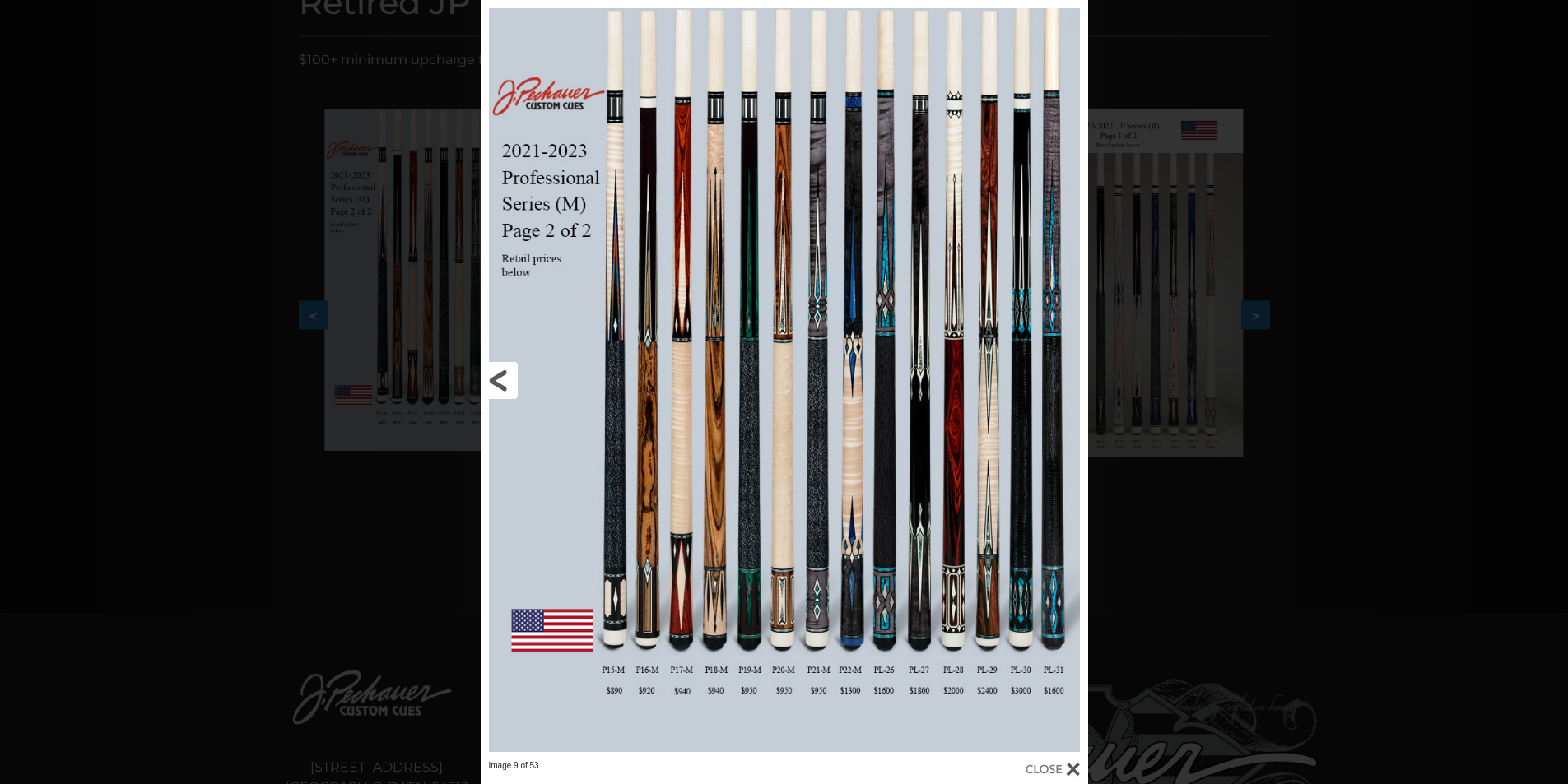
click at [508, 377] on link at bounding box center [617, 380] width 273 height 761
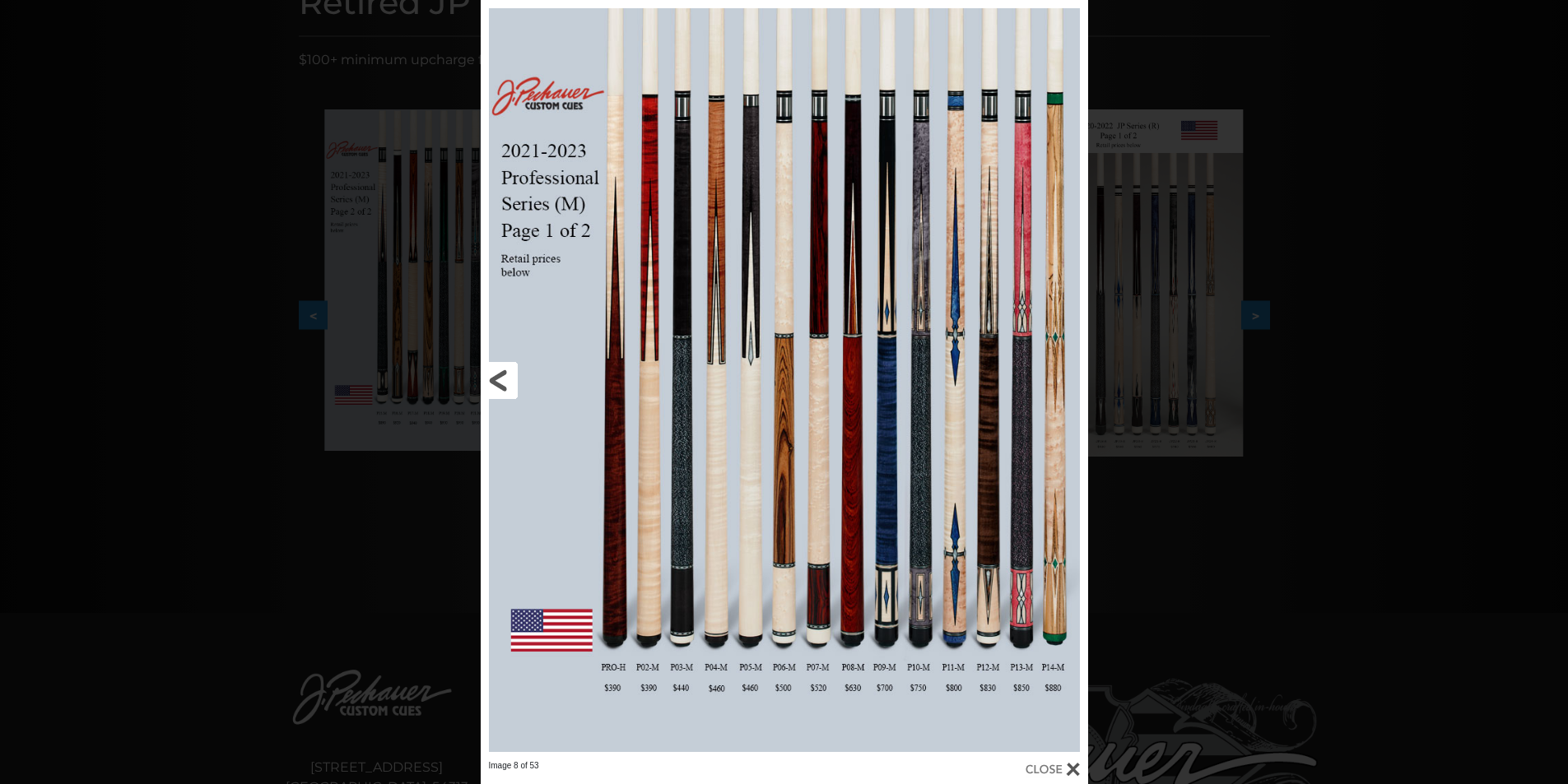
click at [506, 376] on link at bounding box center [617, 380] width 273 height 761
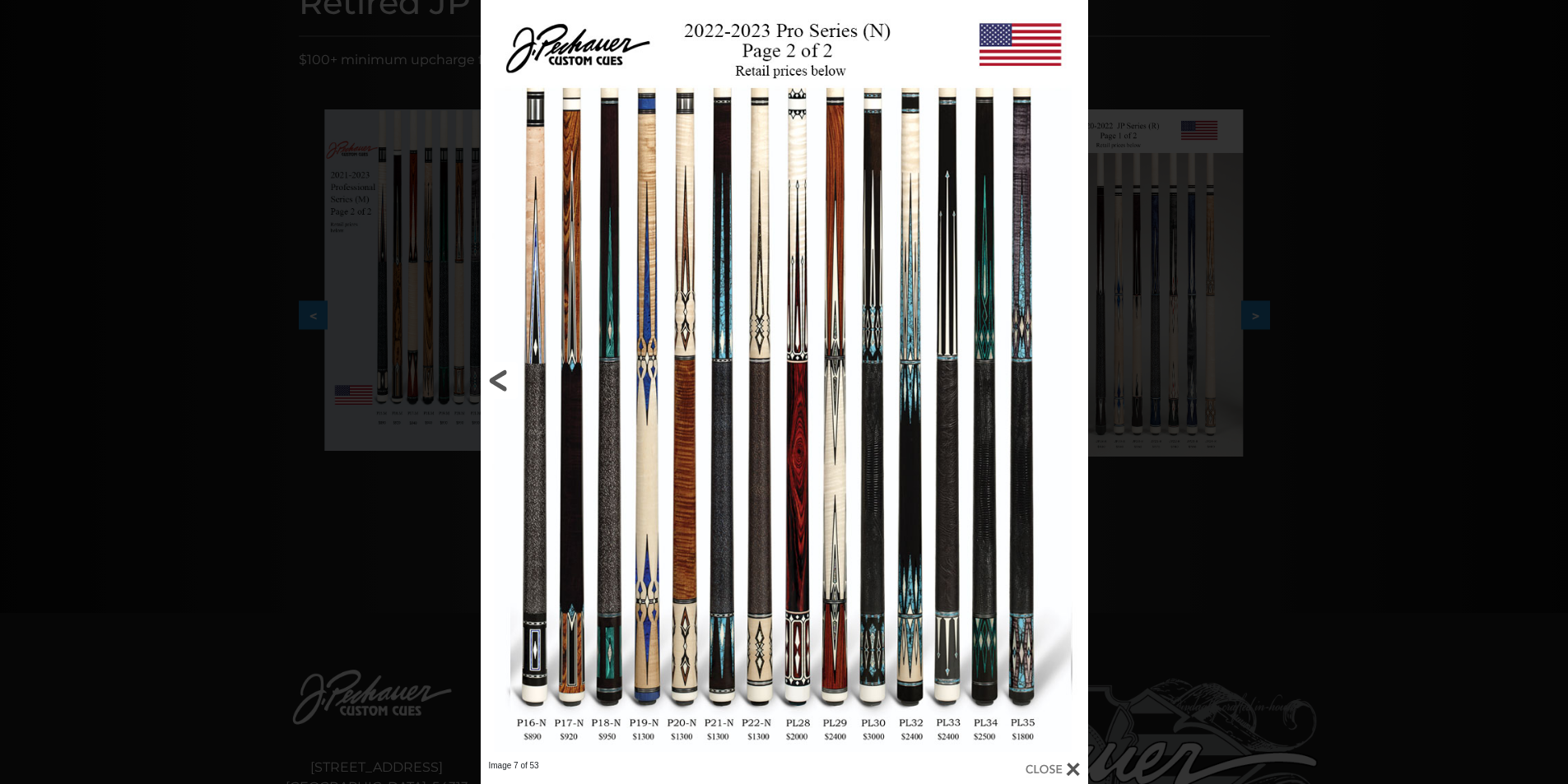
click at [489, 374] on link at bounding box center [617, 380] width 273 height 761
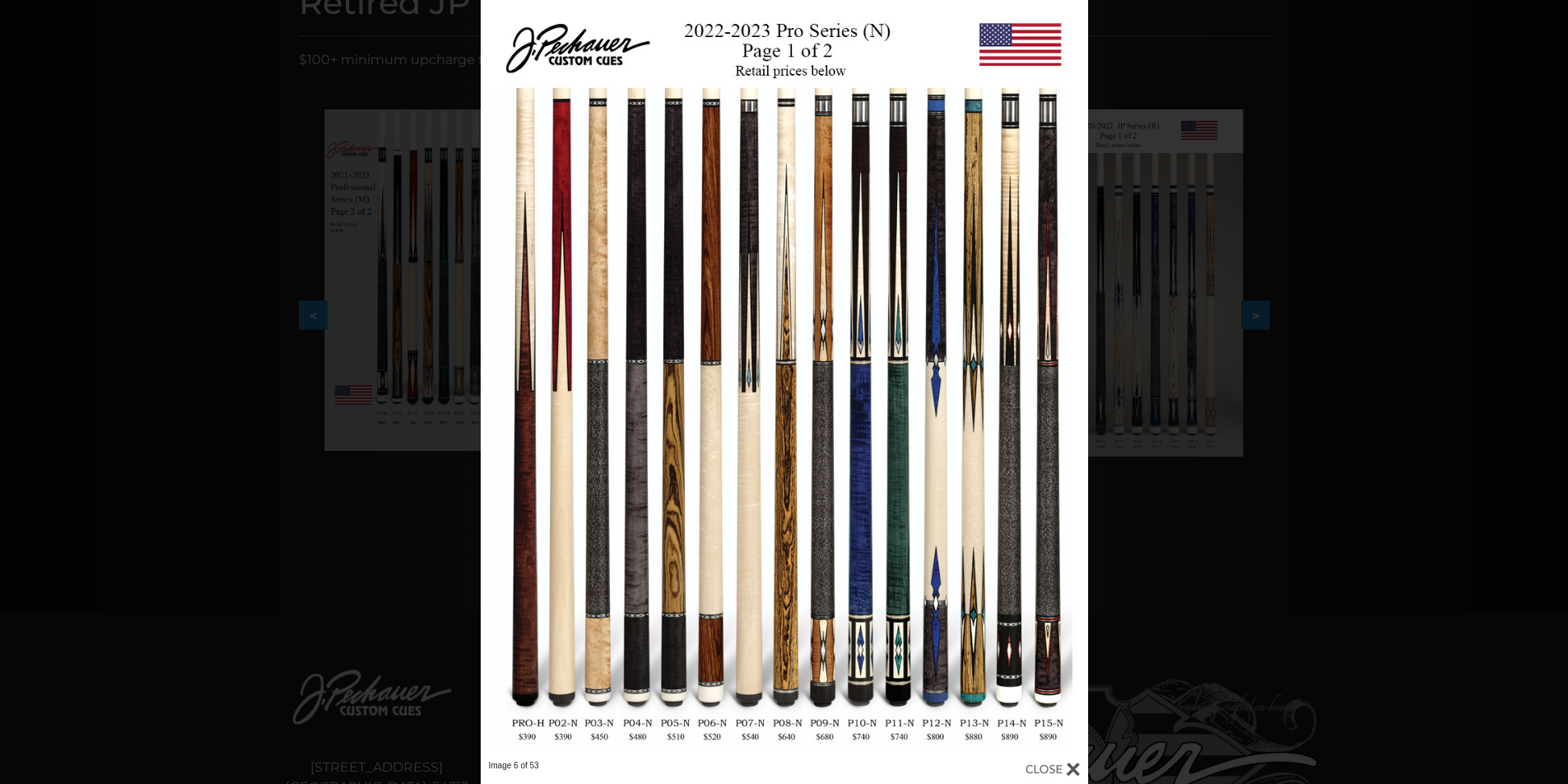
click at [369, 35] on div "Image 6 of 53" at bounding box center [784, 392] width 1568 height 784
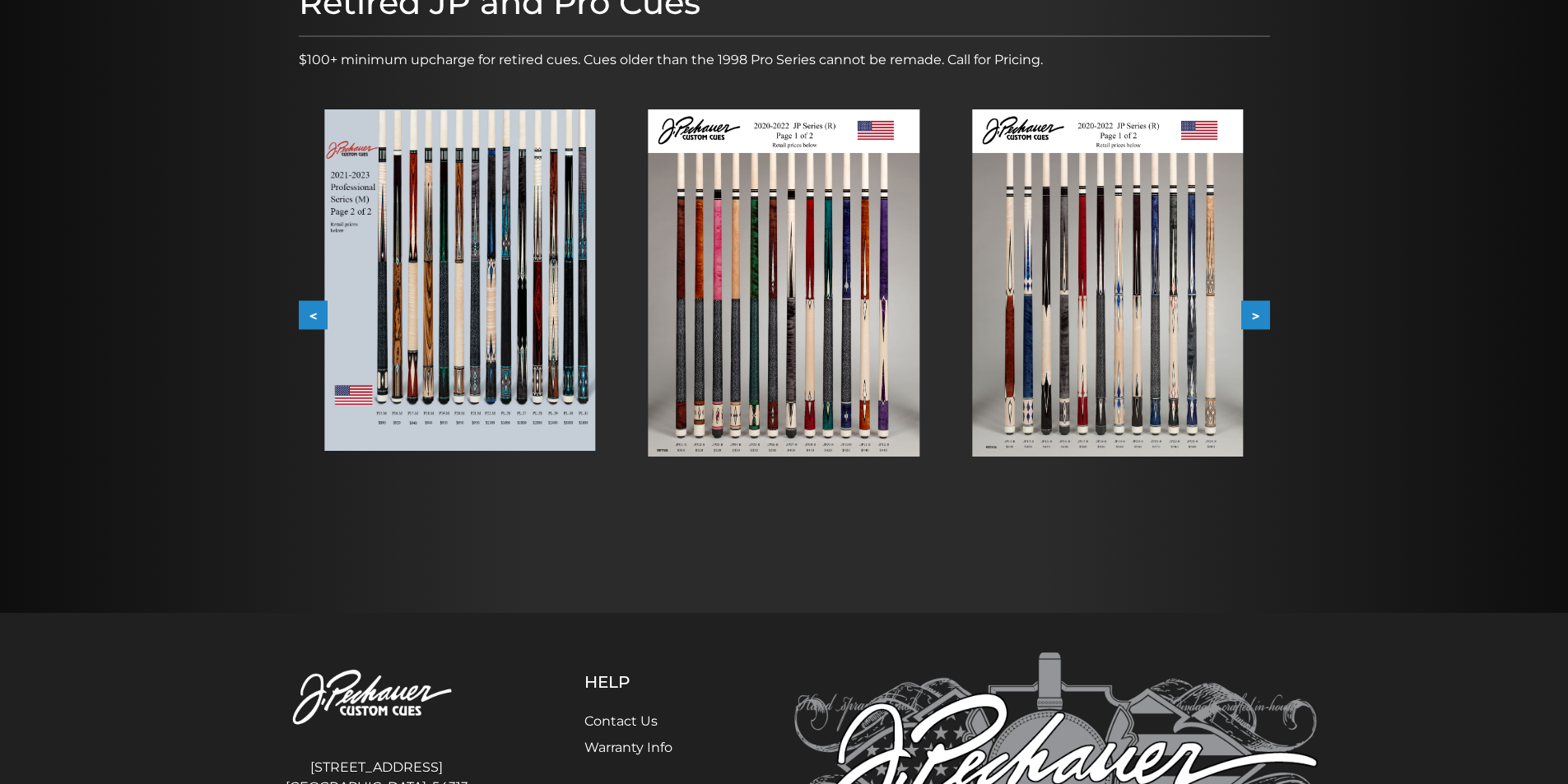
click at [1102, 382] on img at bounding box center [1107, 283] width 270 height 347
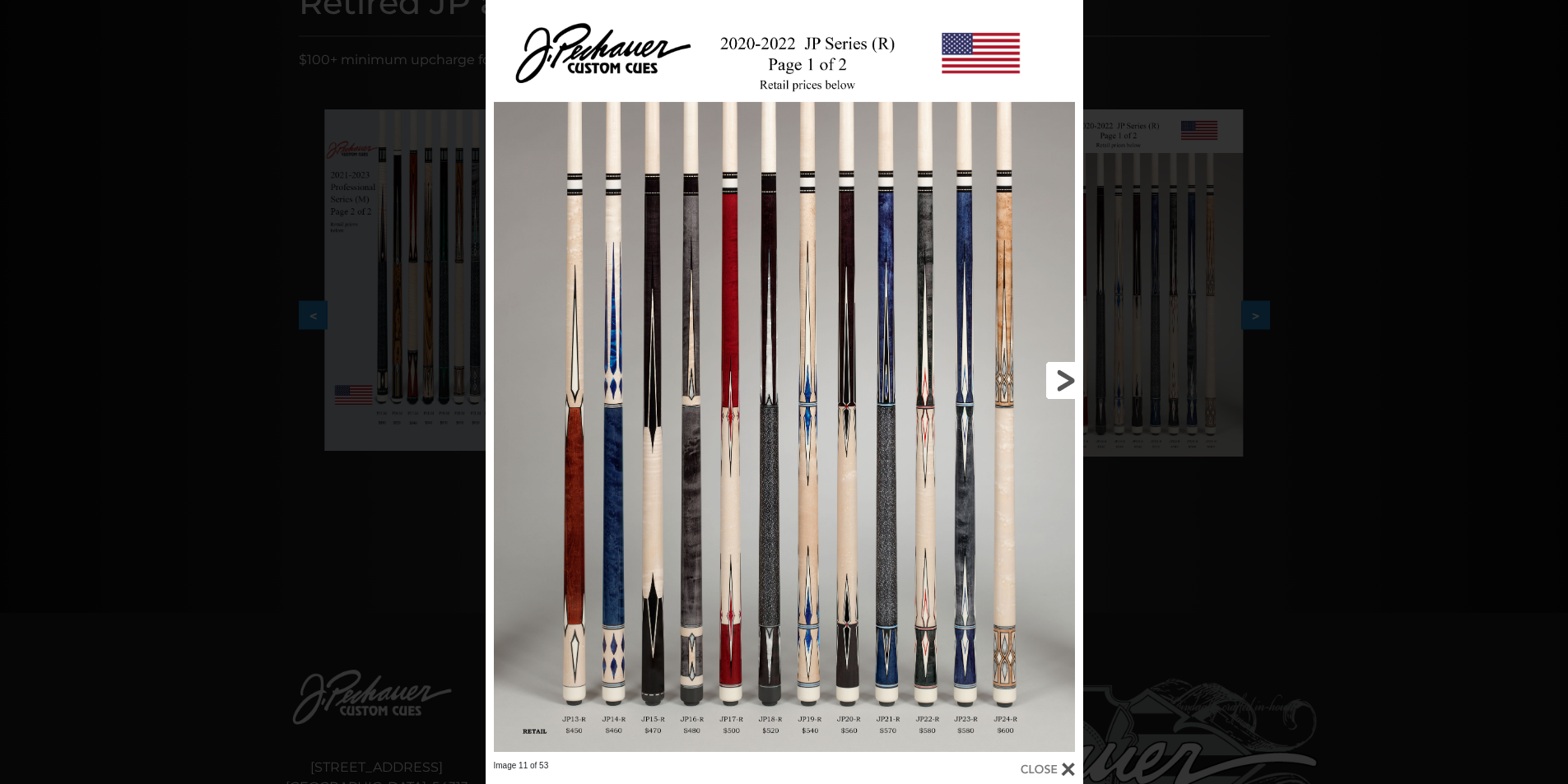
click at [1064, 379] on link at bounding box center [949, 380] width 269 height 761
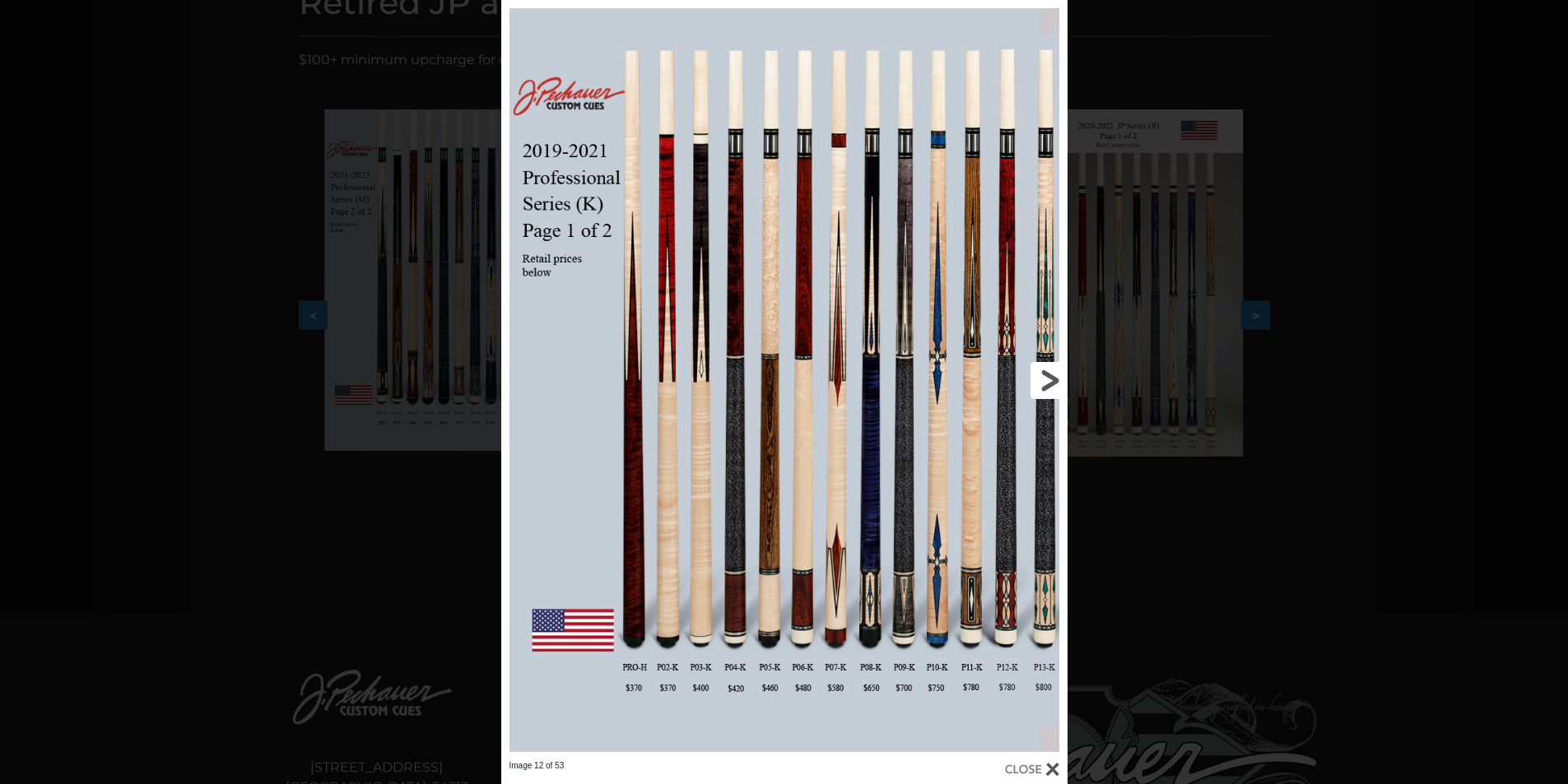
click at [1031, 370] on link at bounding box center [939, 380] width 255 height 761
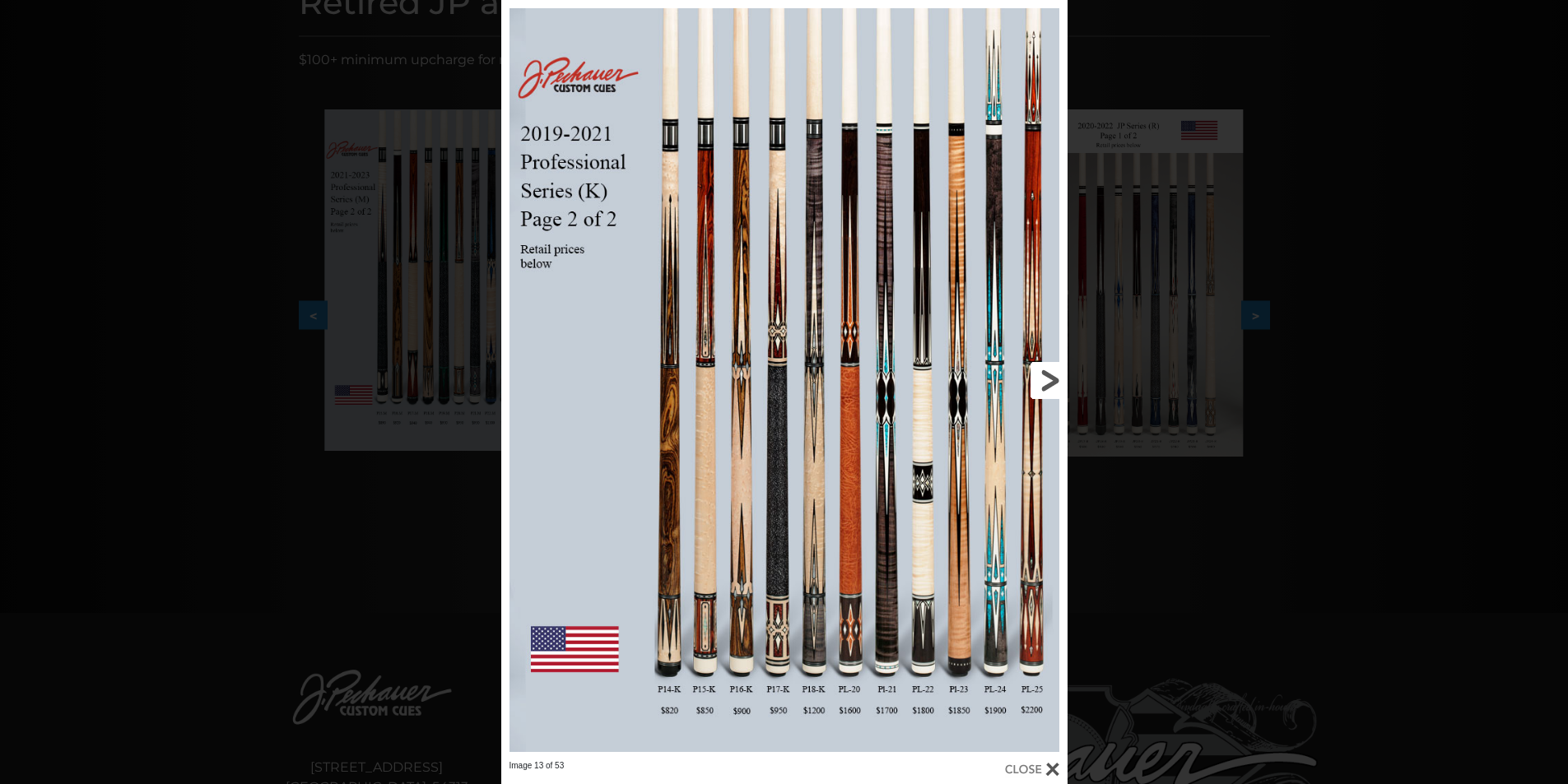
click at [1039, 363] on link at bounding box center [939, 380] width 255 height 761
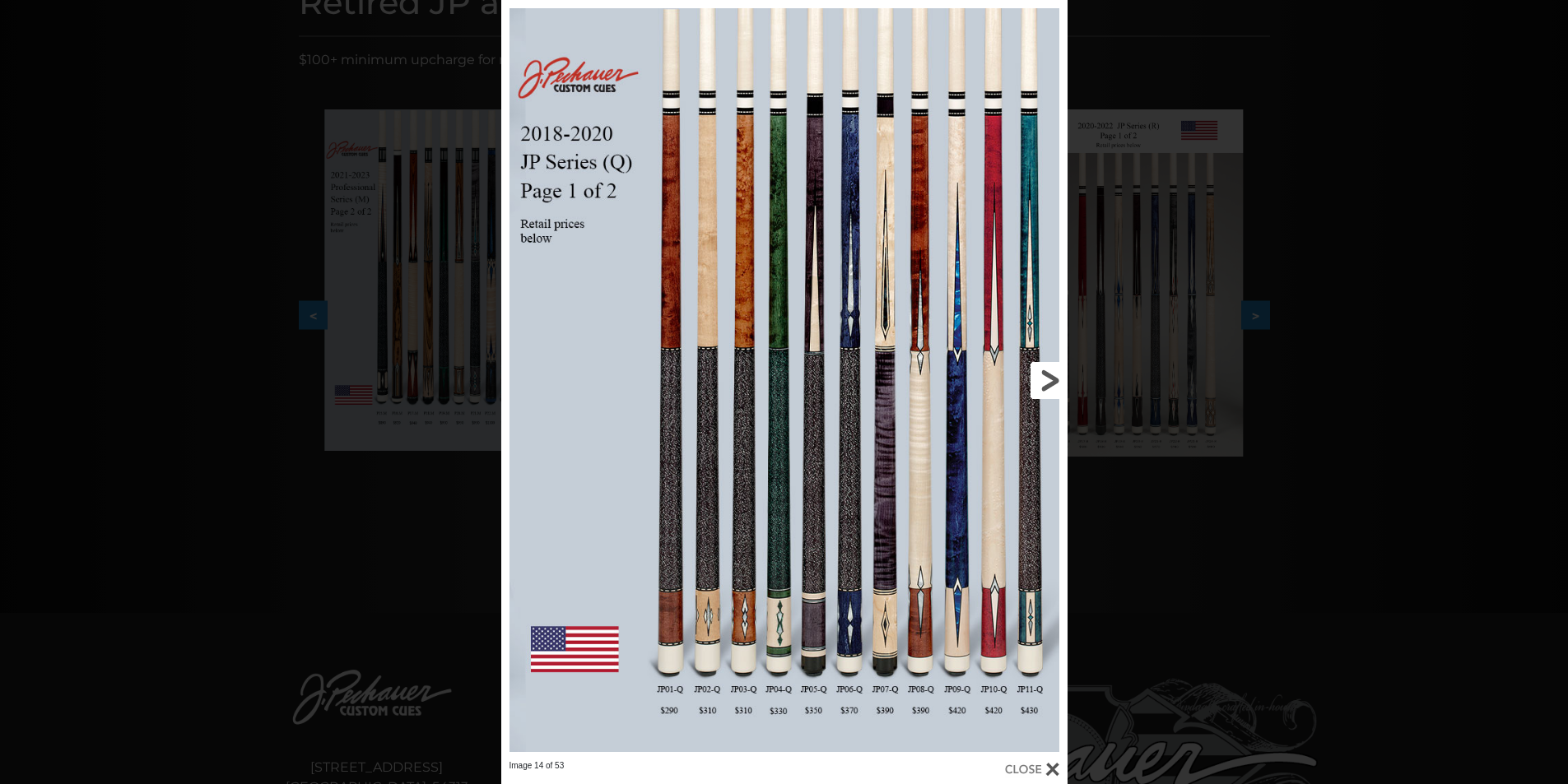
click at [1039, 363] on link at bounding box center [939, 380] width 255 height 761
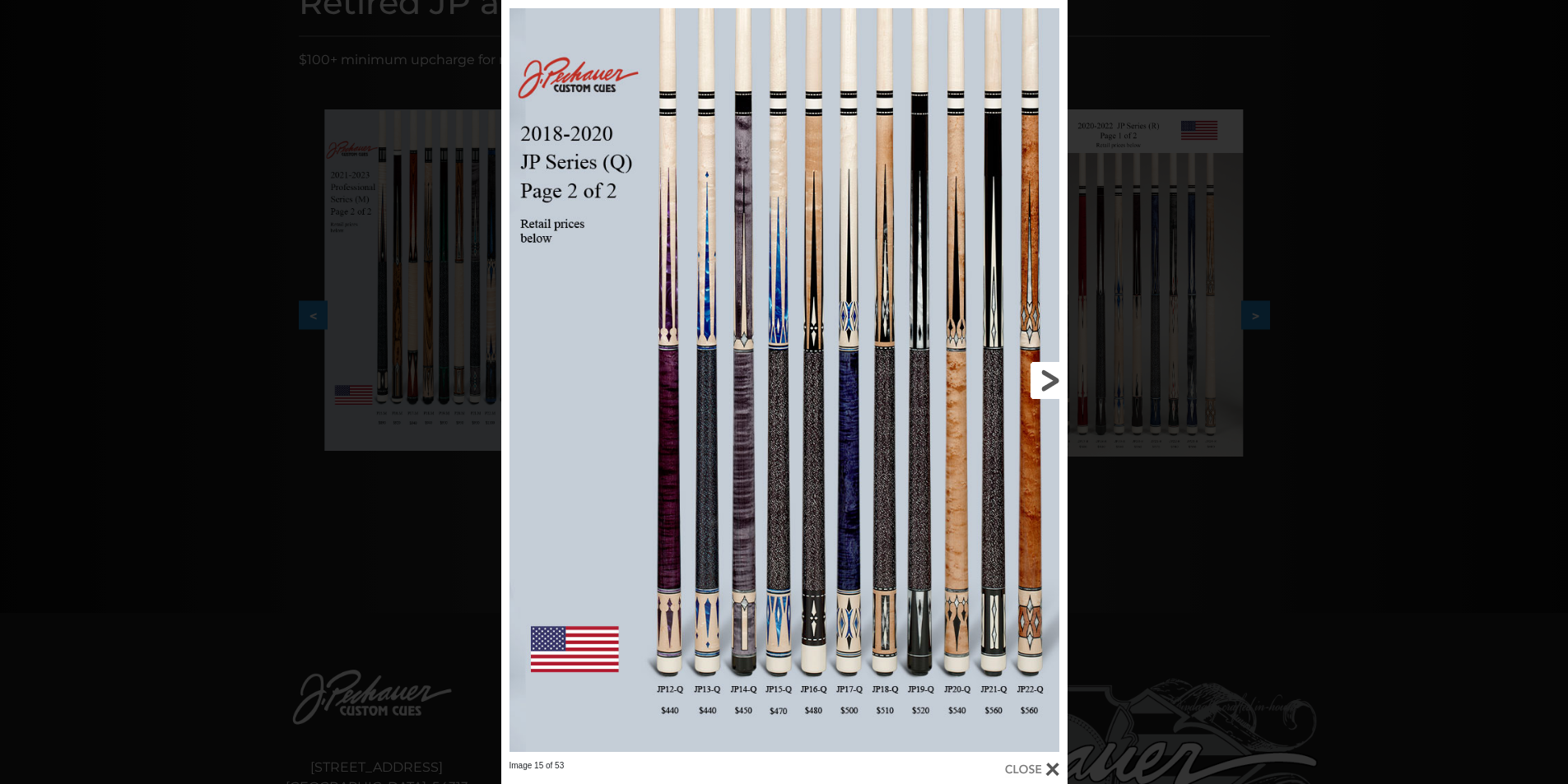
click at [1041, 361] on link at bounding box center [939, 380] width 255 height 761
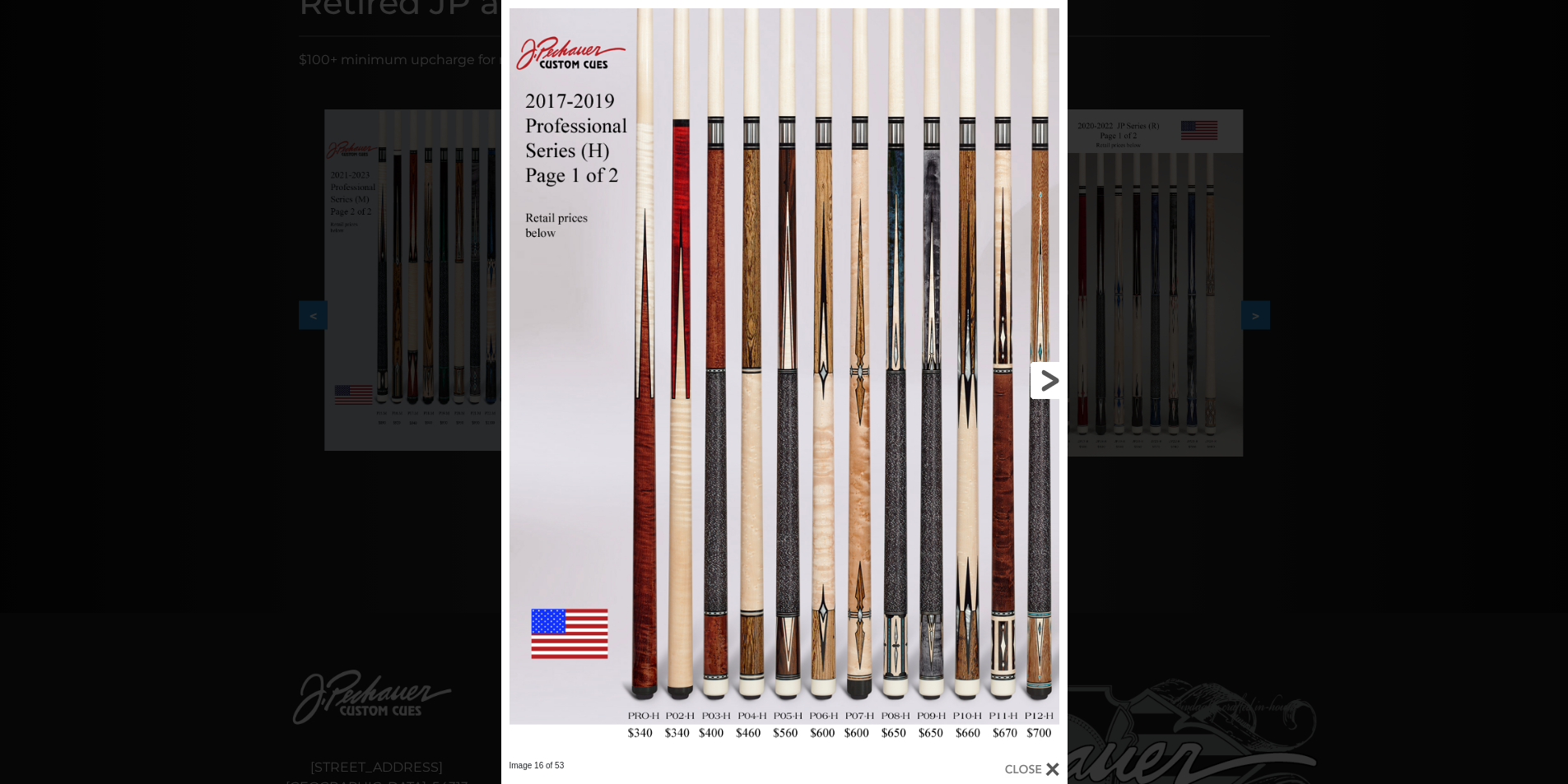
click at [1047, 367] on link at bounding box center [939, 380] width 255 height 761
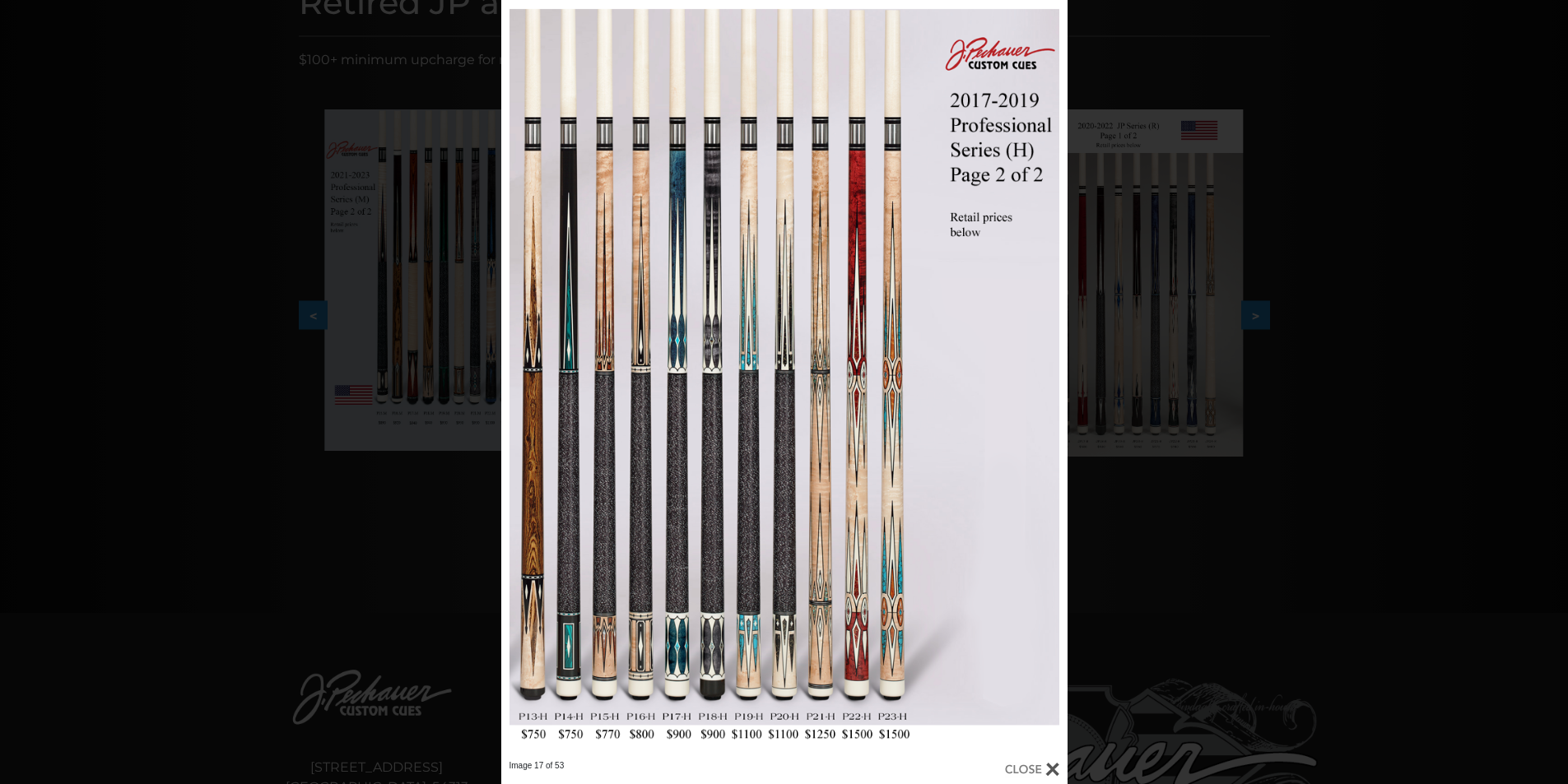
click at [1128, 54] on div "Image 17 of 53" at bounding box center [784, 392] width 1568 height 784
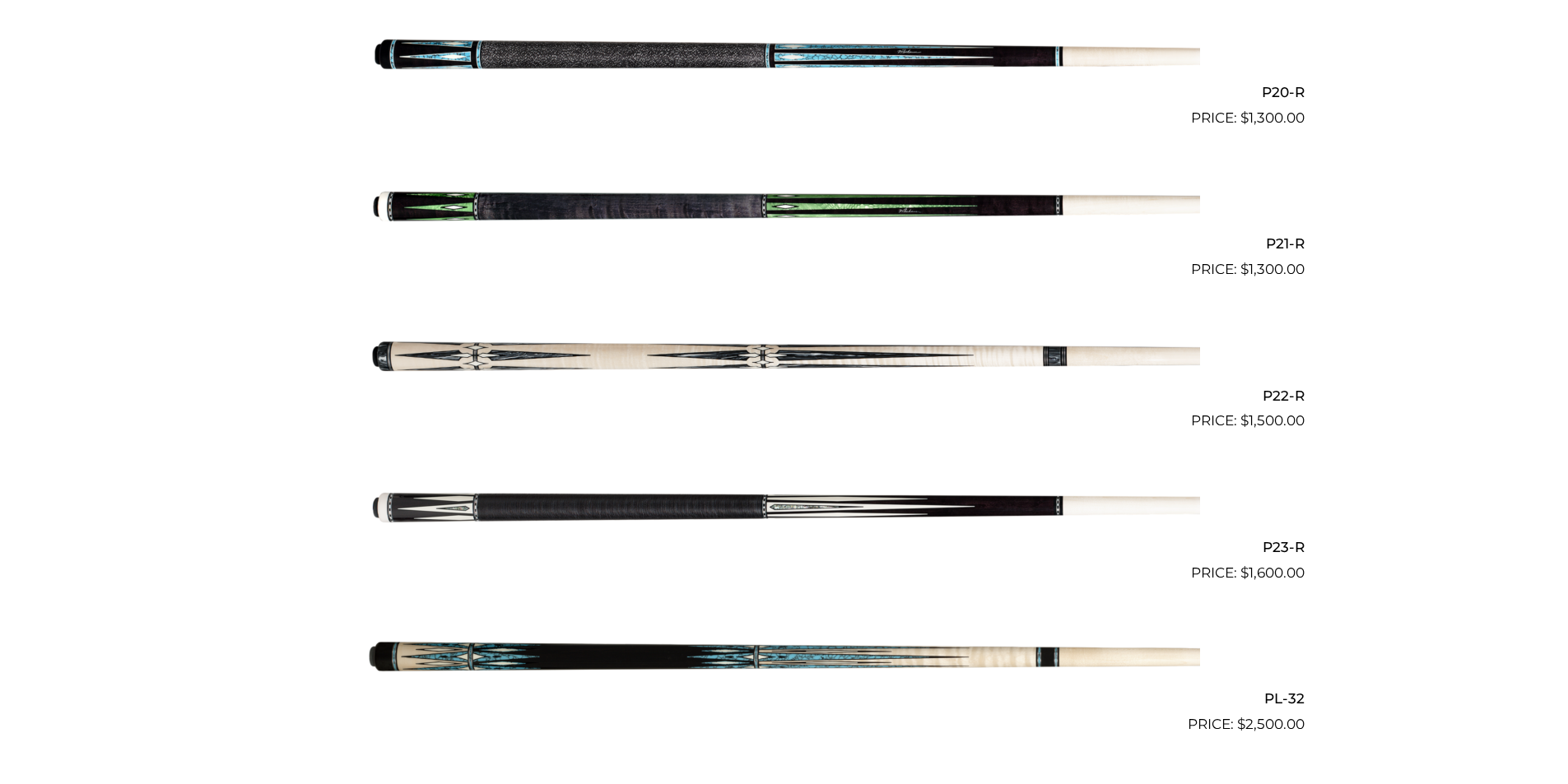
scroll to position [3434, 0]
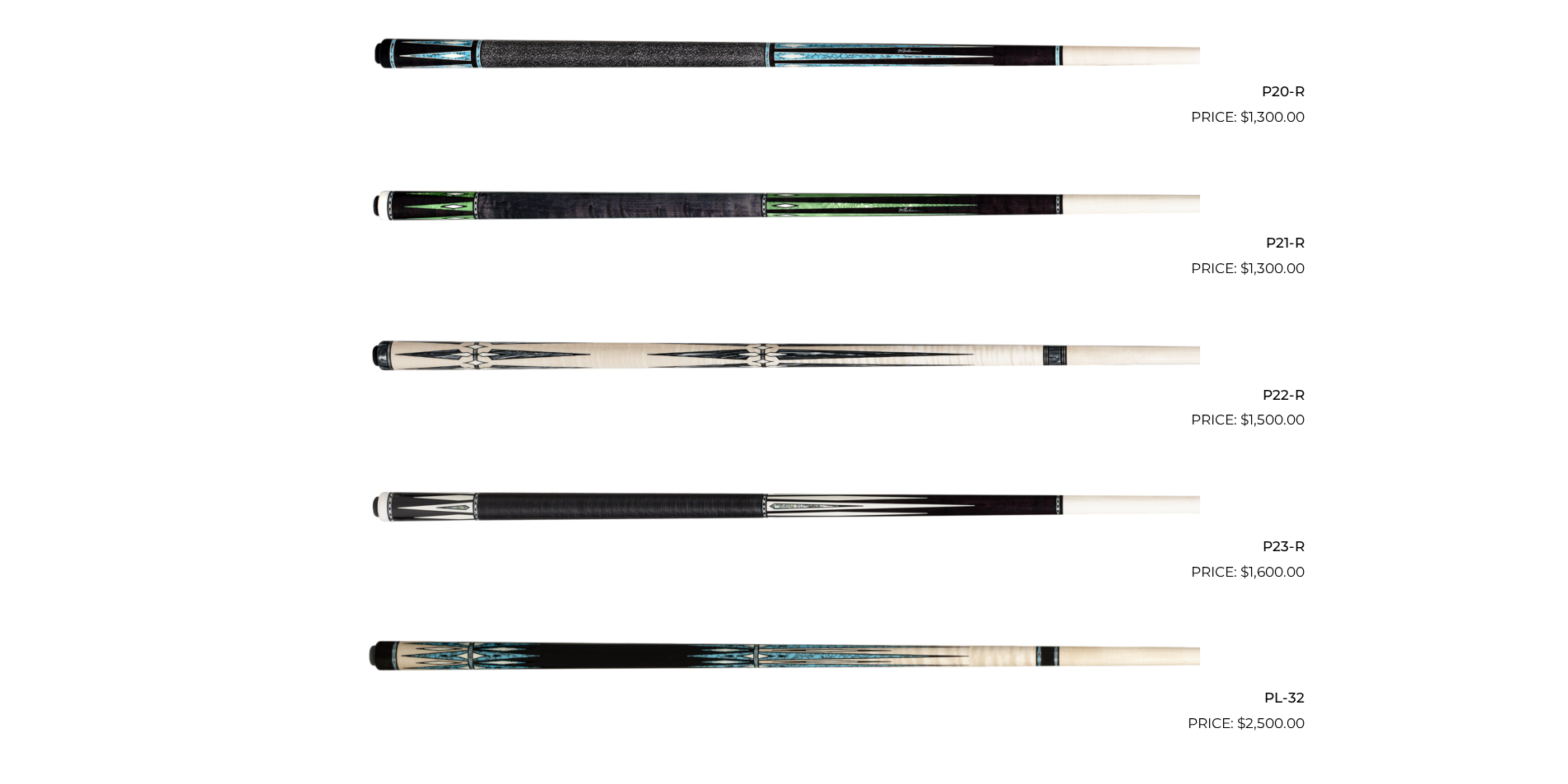
click at [652, 47] on img at bounding box center [785, 51] width 831 height 139
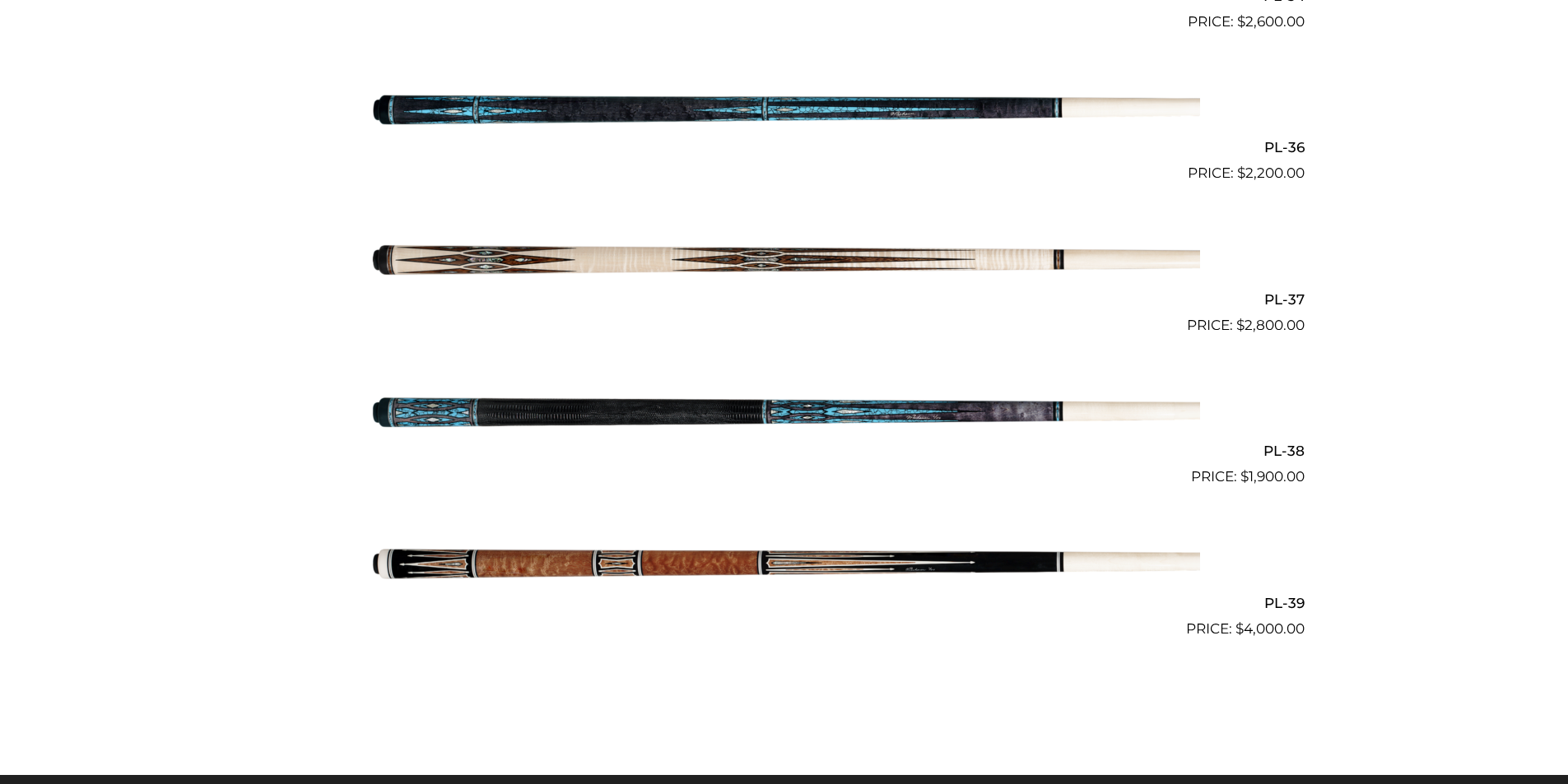
scroll to position [4438, 0]
